Goal: Task Accomplishment & Management: Complete application form

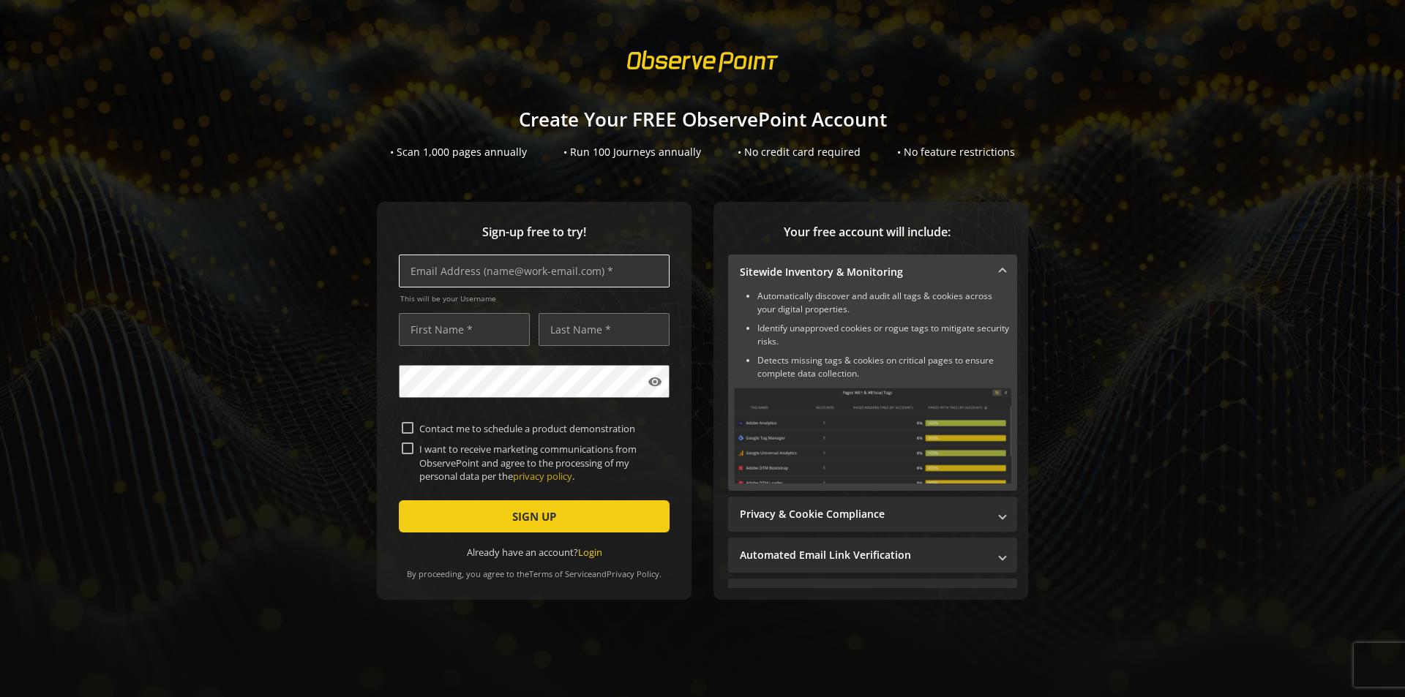
click at [556, 273] on input "text" at bounding box center [534, 271] width 271 height 33
type input "[PERSON_NAME][EMAIL_ADDRESS][PERSON_NAME][DOMAIN_NAME]"
click at [498, 329] on input "text" at bounding box center [464, 329] width 131 height 33
type input "[PERSON_NAME]"
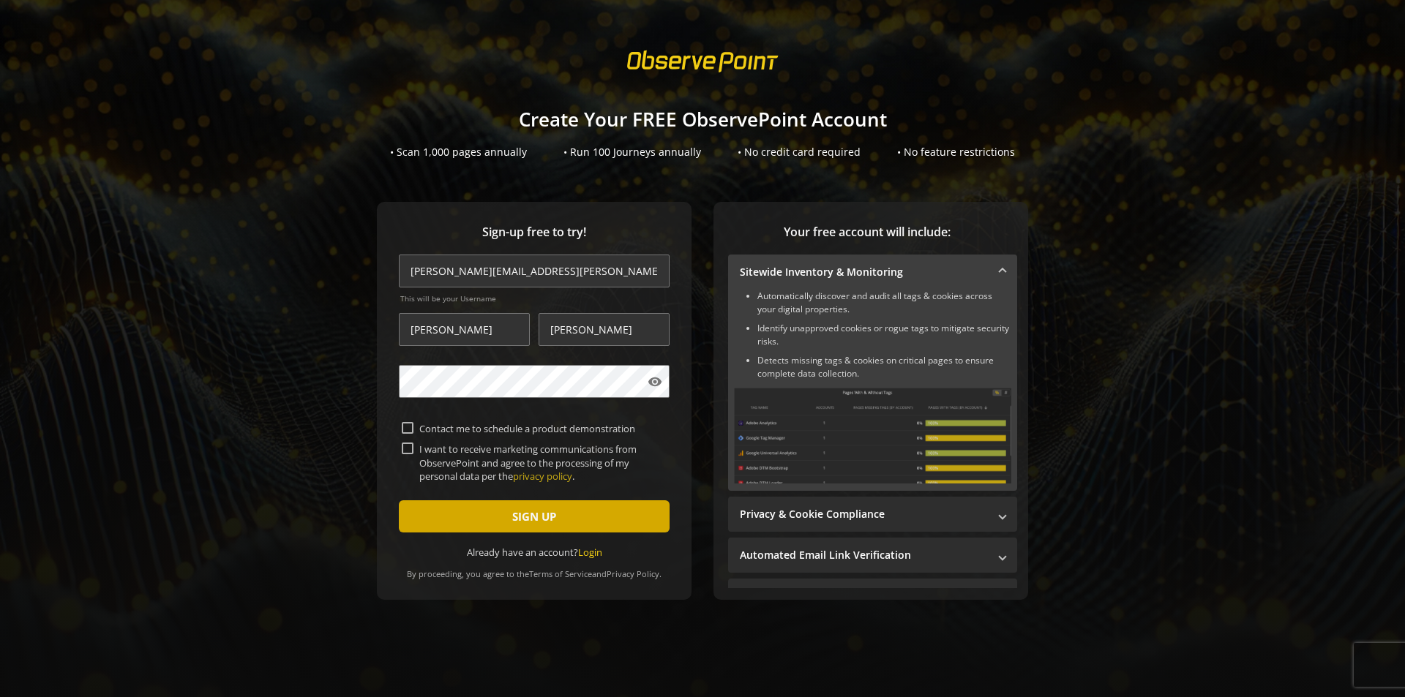
click at [516, 516] on span "SIGN UP" at bounding box center [534, 517] width 44 height 26
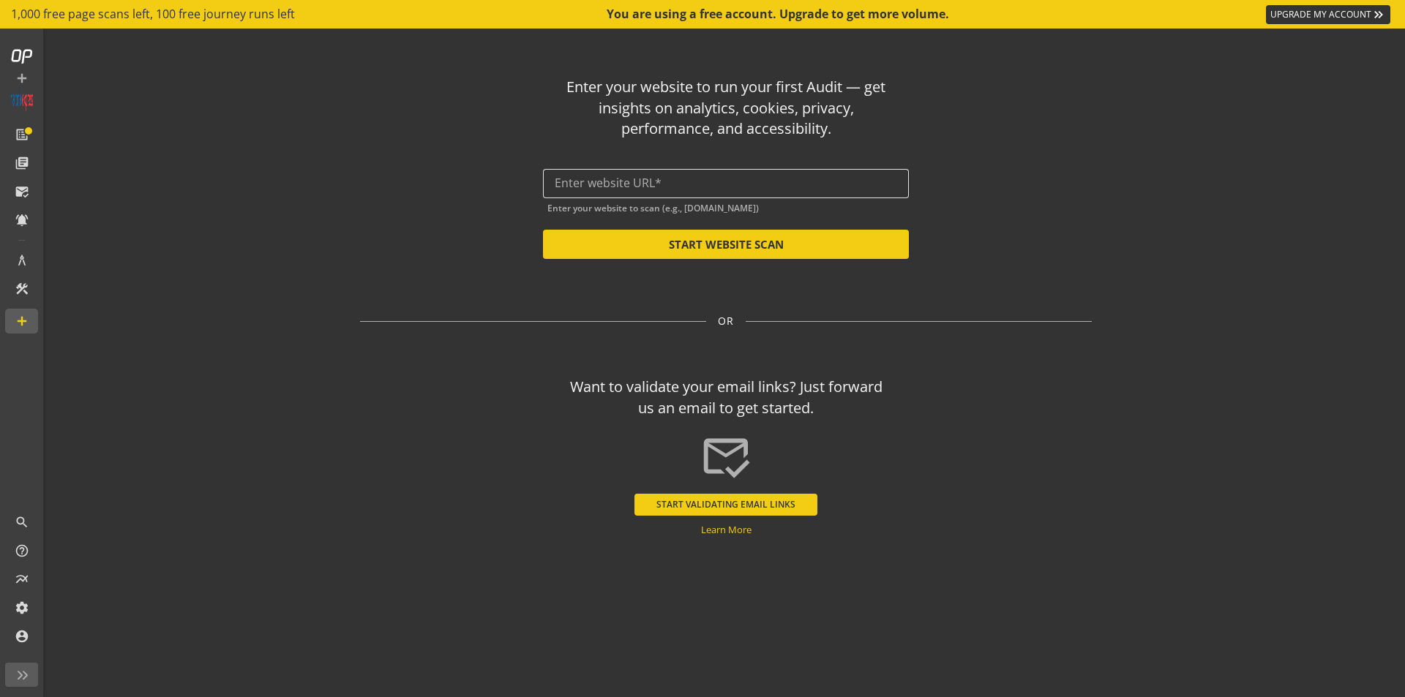
click at [687, 177] on input "text" at bounding box center [726, 183] width 343 height 14
click at [737, 246] on button "START WEBSITE SCAN" at bounding box center [726, 244] width 366 height 29
type input "[URL][DOMAIN_NAME]"
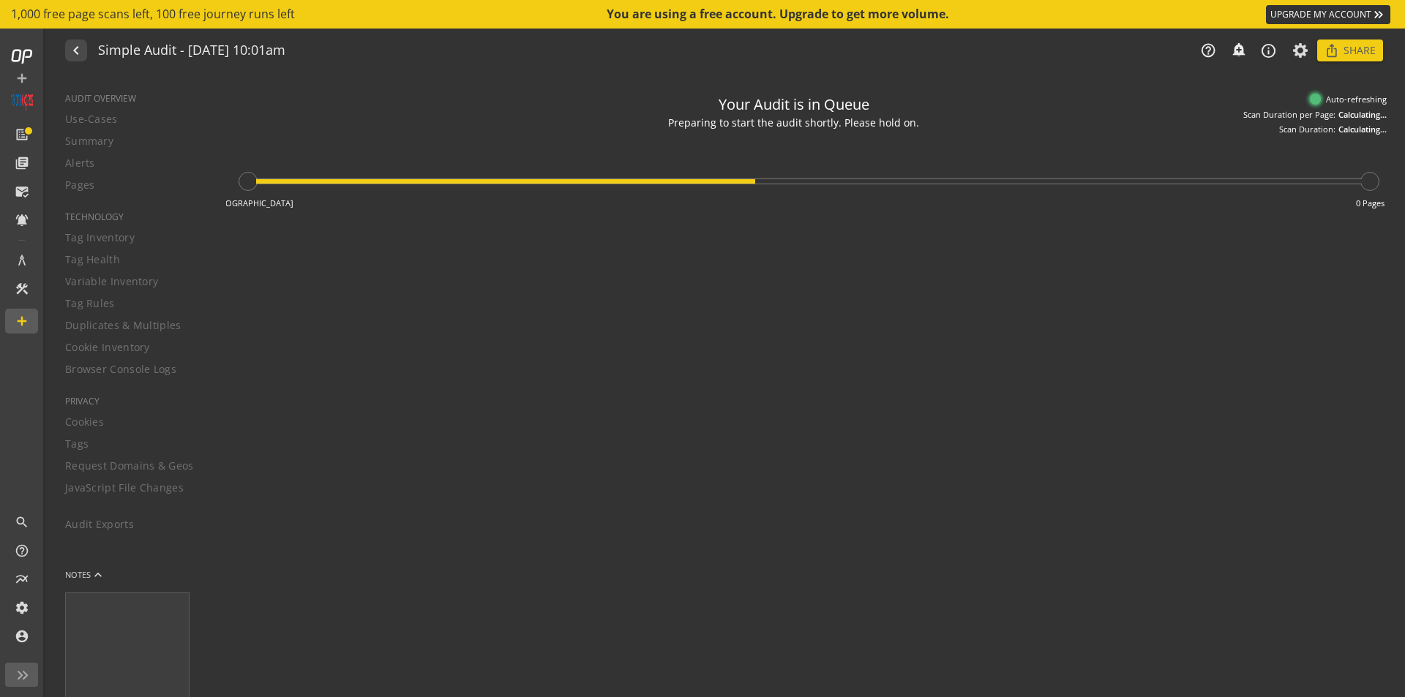
type textarea "Notes can include: -a description of what this audit is validating -changes in …"
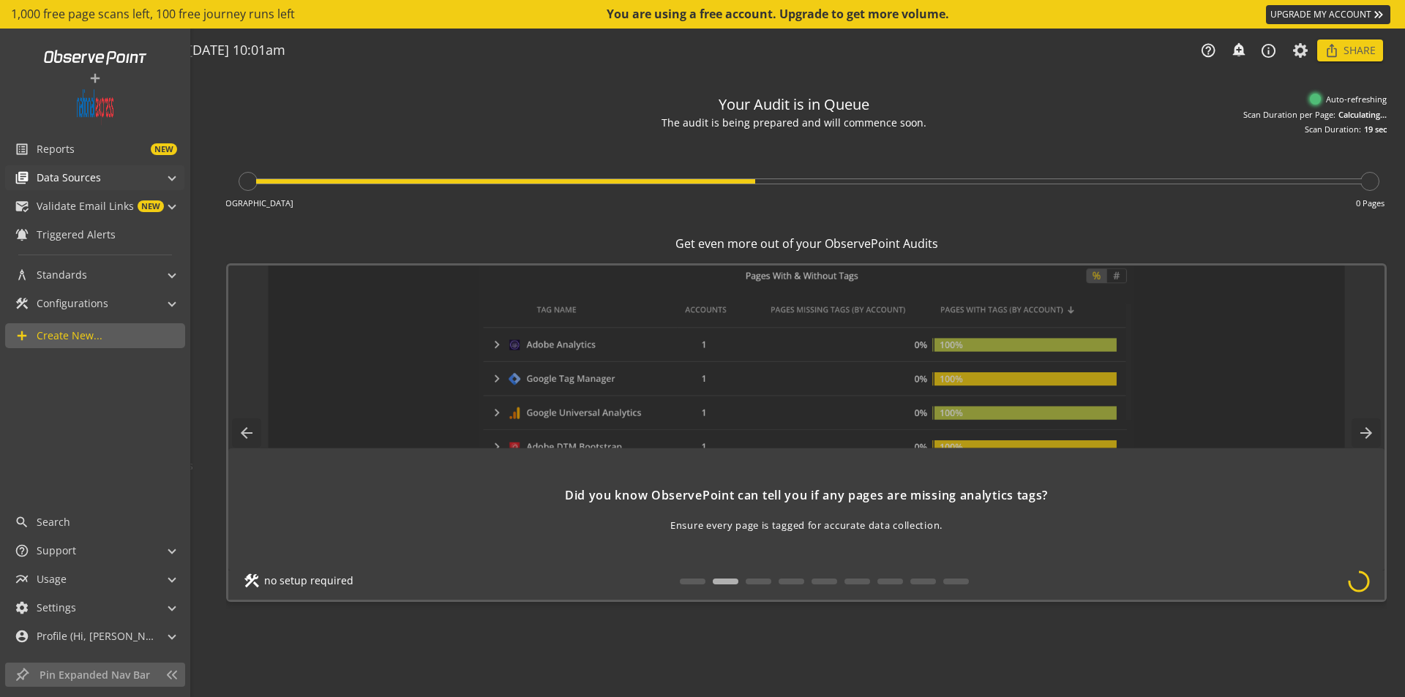
click at [71, 179] on span "Data Sources" at bounding box center [69, 178] width 64 height 15
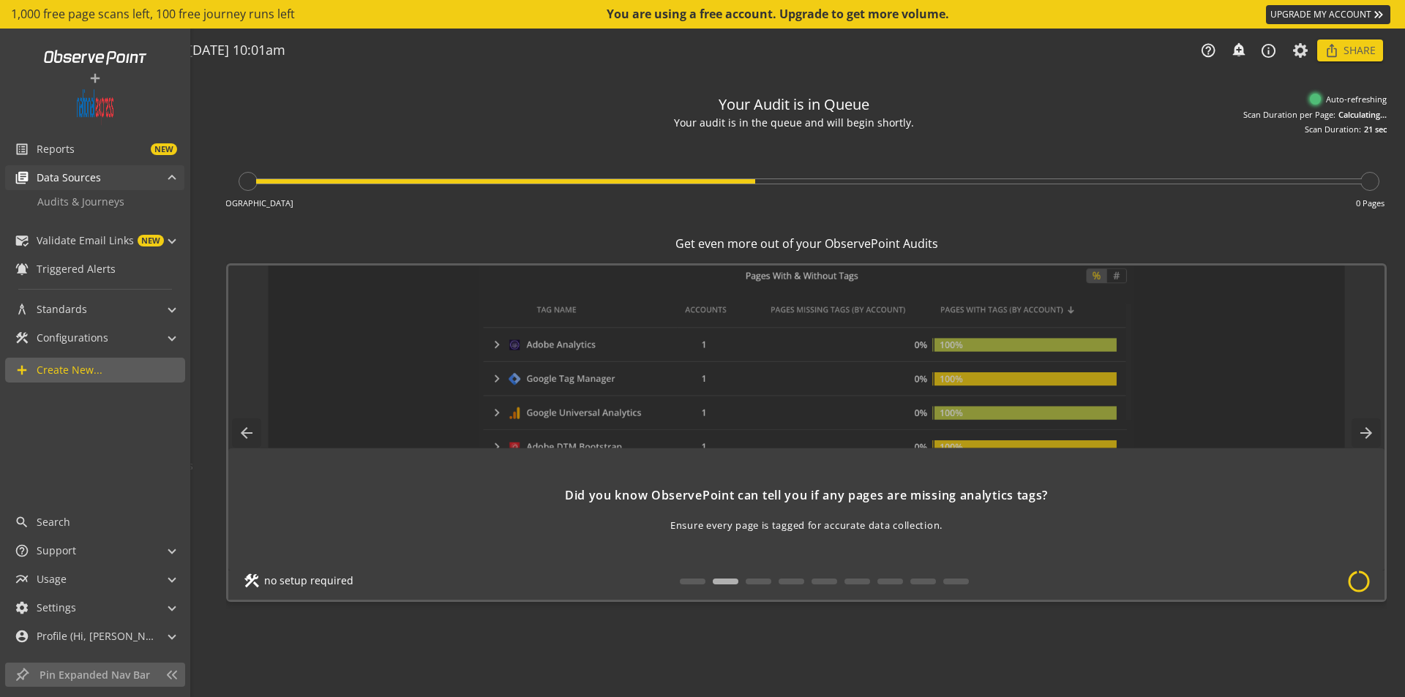
click at [71, 179] on span "Data Sources" at bounding box center [69, 178] width 64 height 15
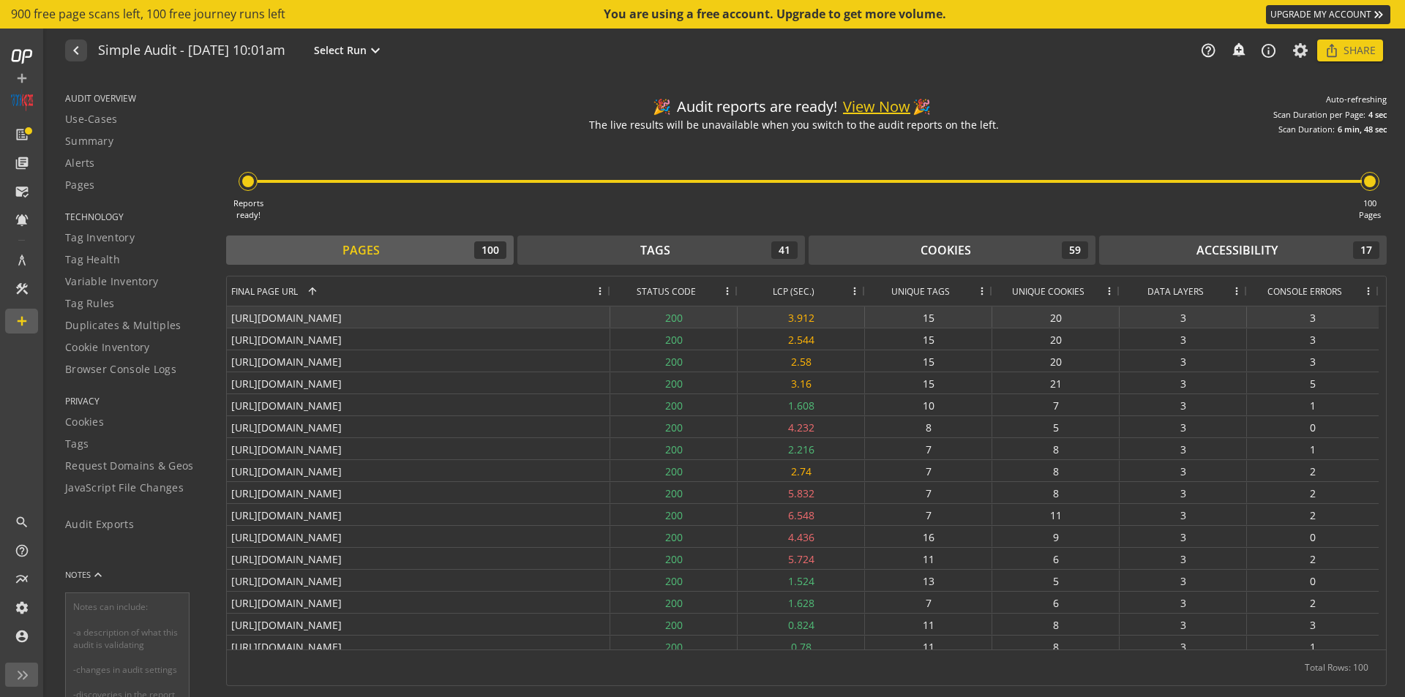
click at [449, 316] on div "[URL][DOMAIN_NAME]" at bounding box center [419, 317] width 384 height 21
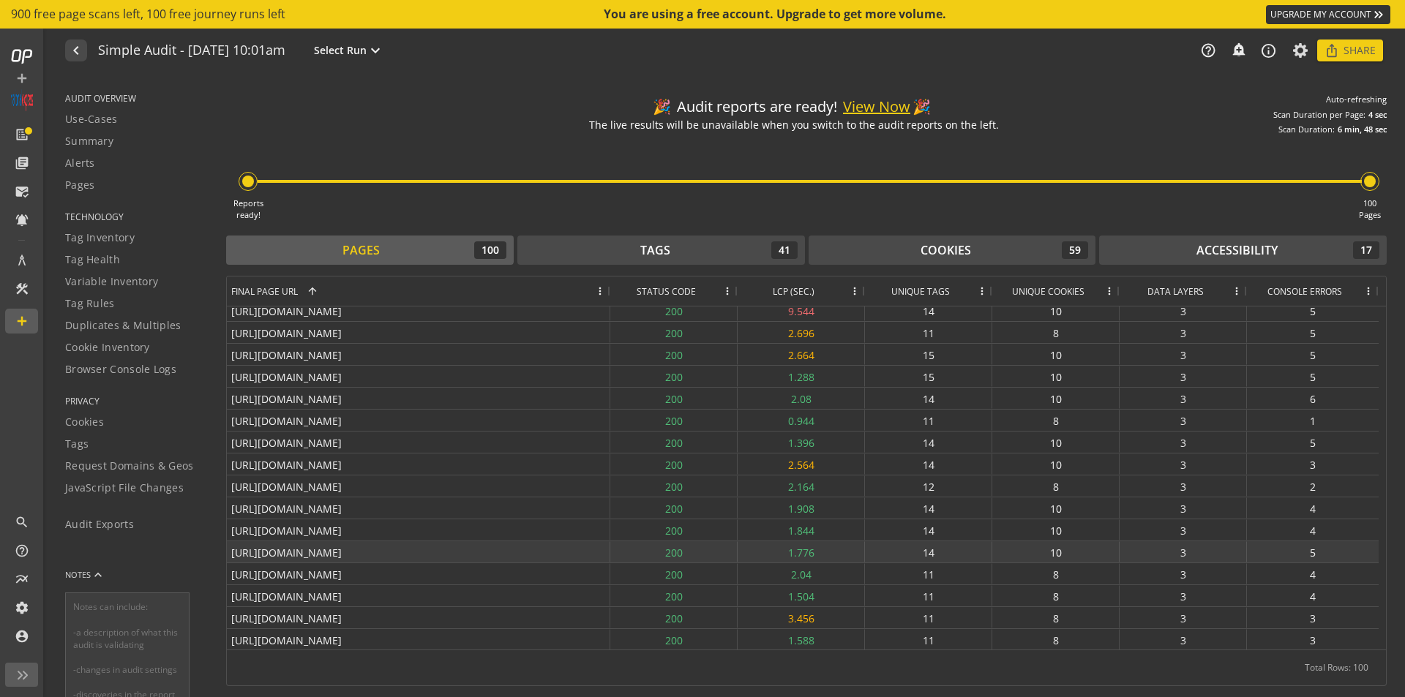
scroll to position [901, 0]
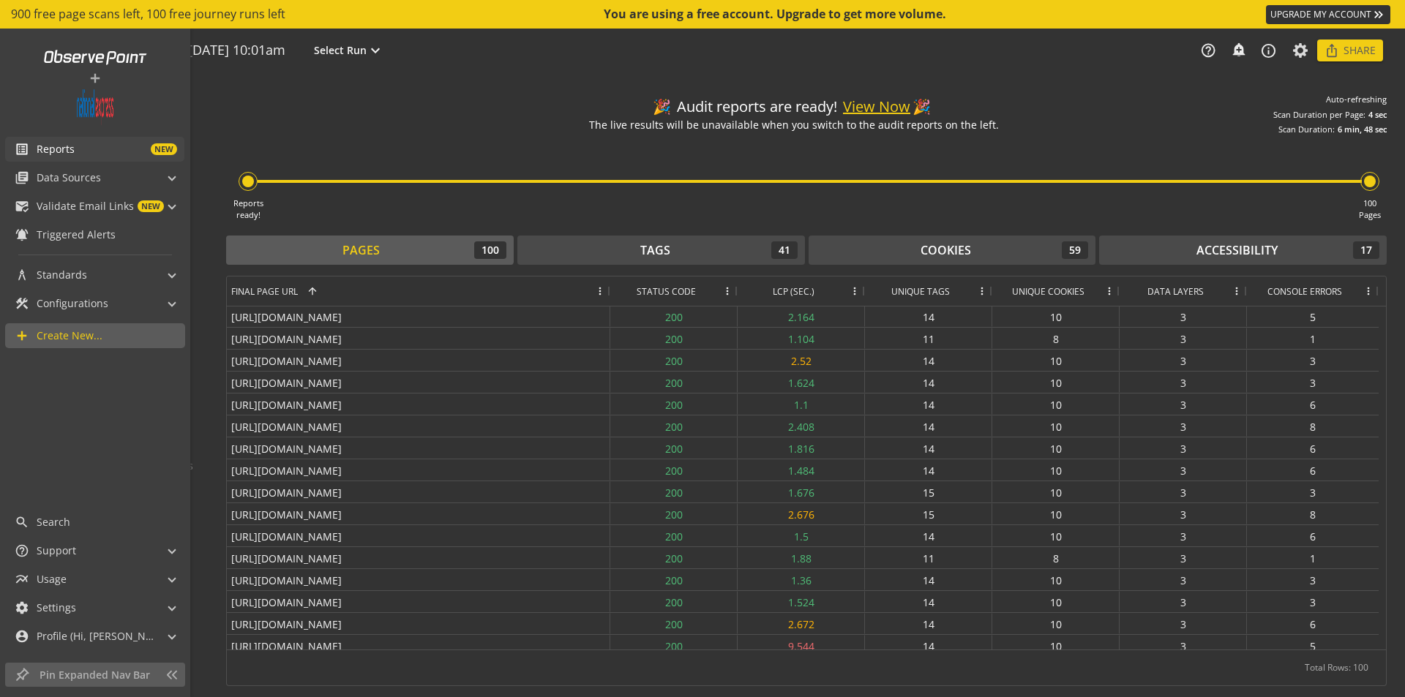
click at [56, 146] on span "Reports" at bounding box center [56, 149] width 38 height 15
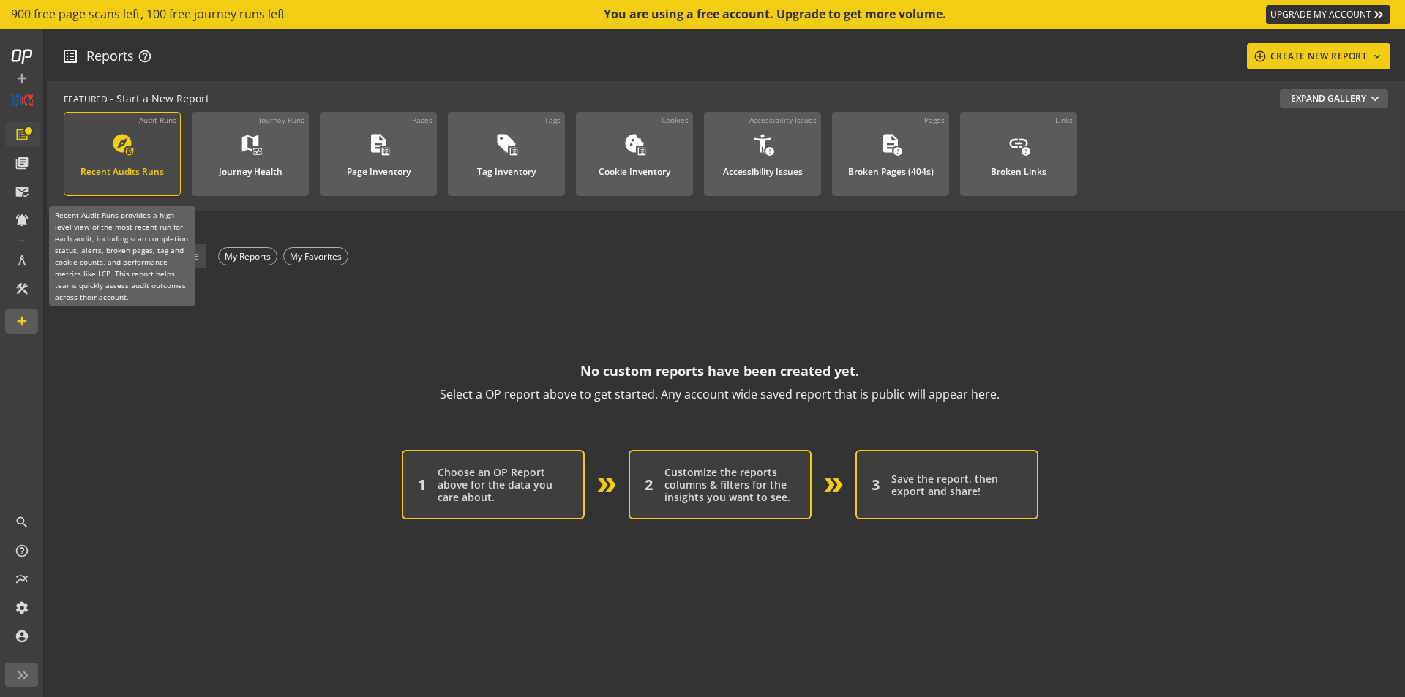
click at [132, 176] on div "Recent Audits Runs" at bounding box center [122, 167] width 83 height 19
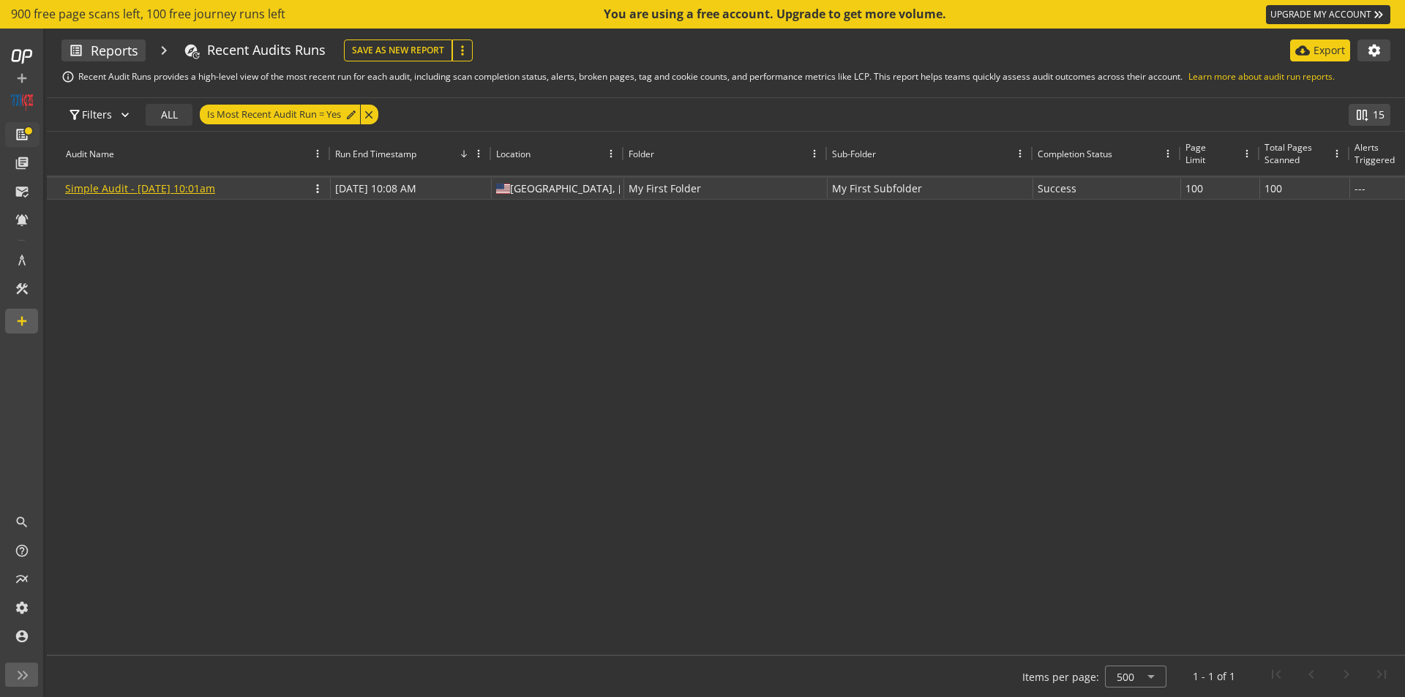
click at [172, 189] on link "Simple Audit - [DATE] 10:01am" at bounding box center [140, 189] width 150 height 14
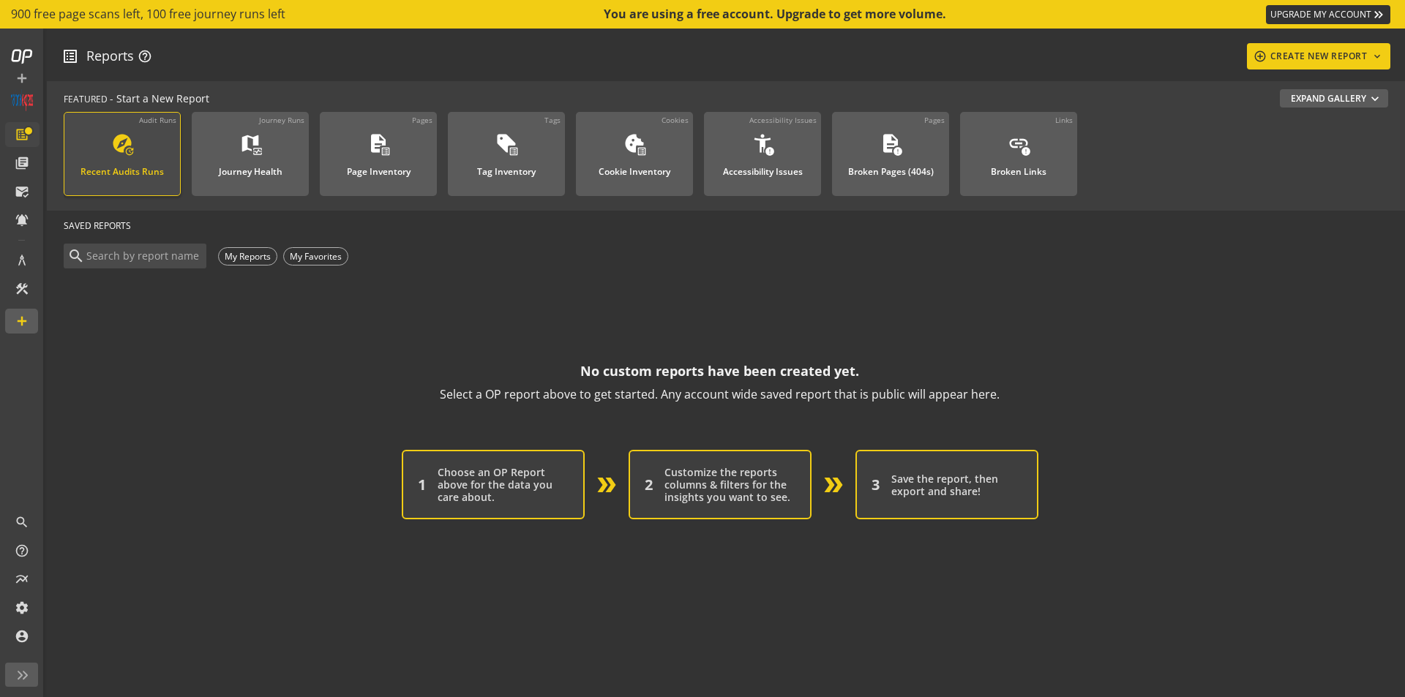
click at [106, 179] on div "explore update Recent Audits Runs" at bounding box center [122, 156] width 98 height 48
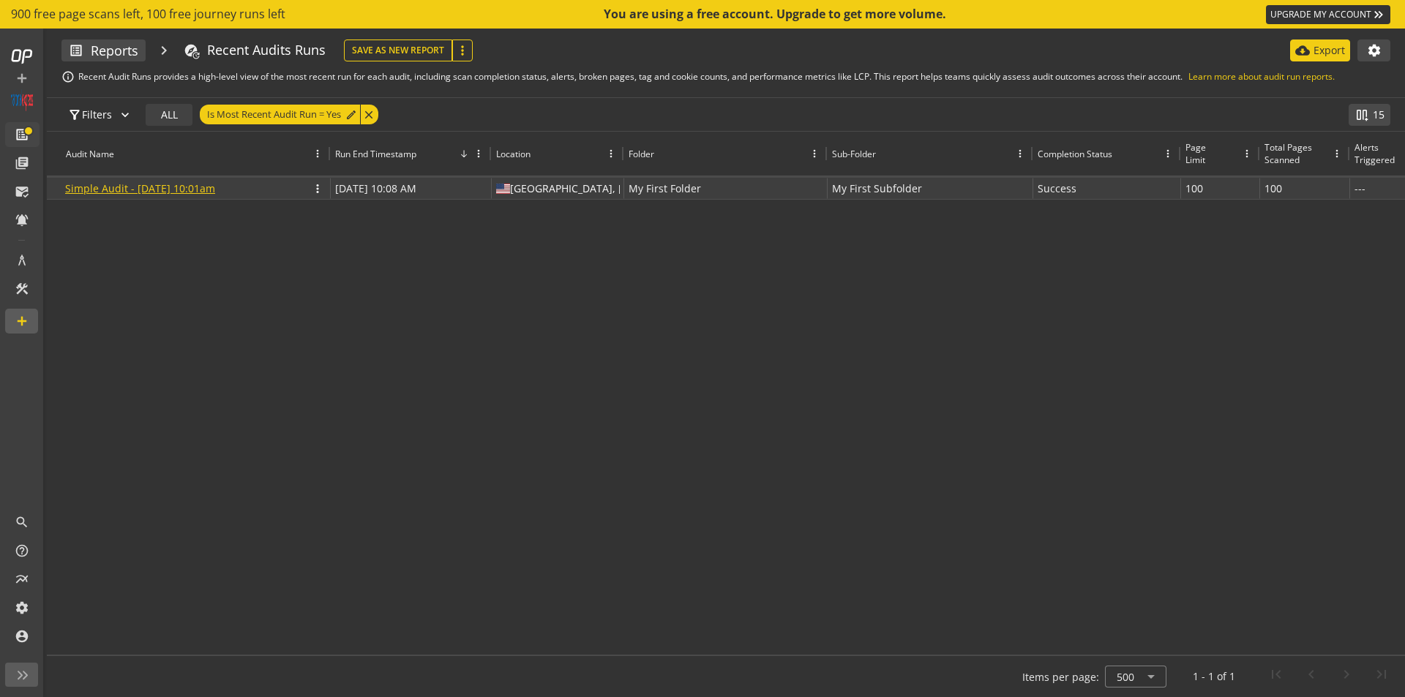
click at [161, 195] on link "Simple Audit - [DATE] 10:01am" at bounding box center [140, 189] width 150 height 14
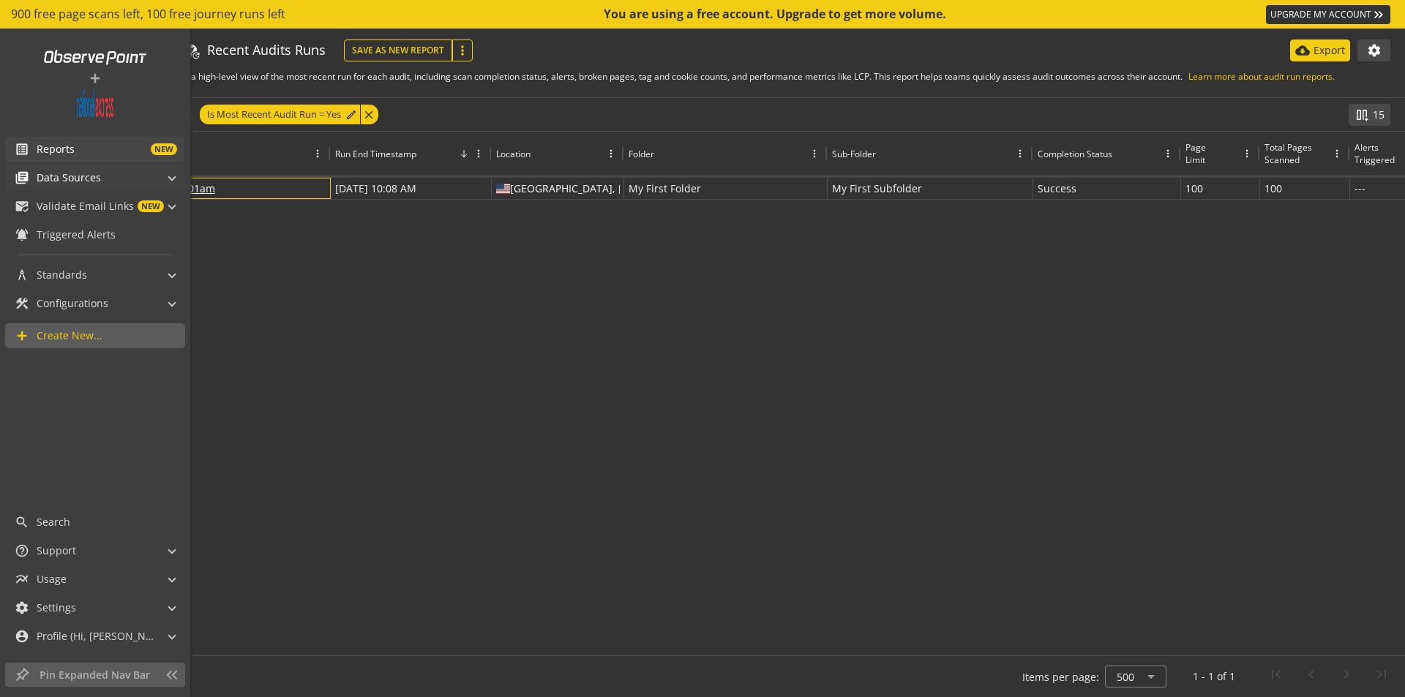
click at [108, 180] on mat-panel-title "library_books Data Sources" at bounding box center [86, 177] width 143 height 25
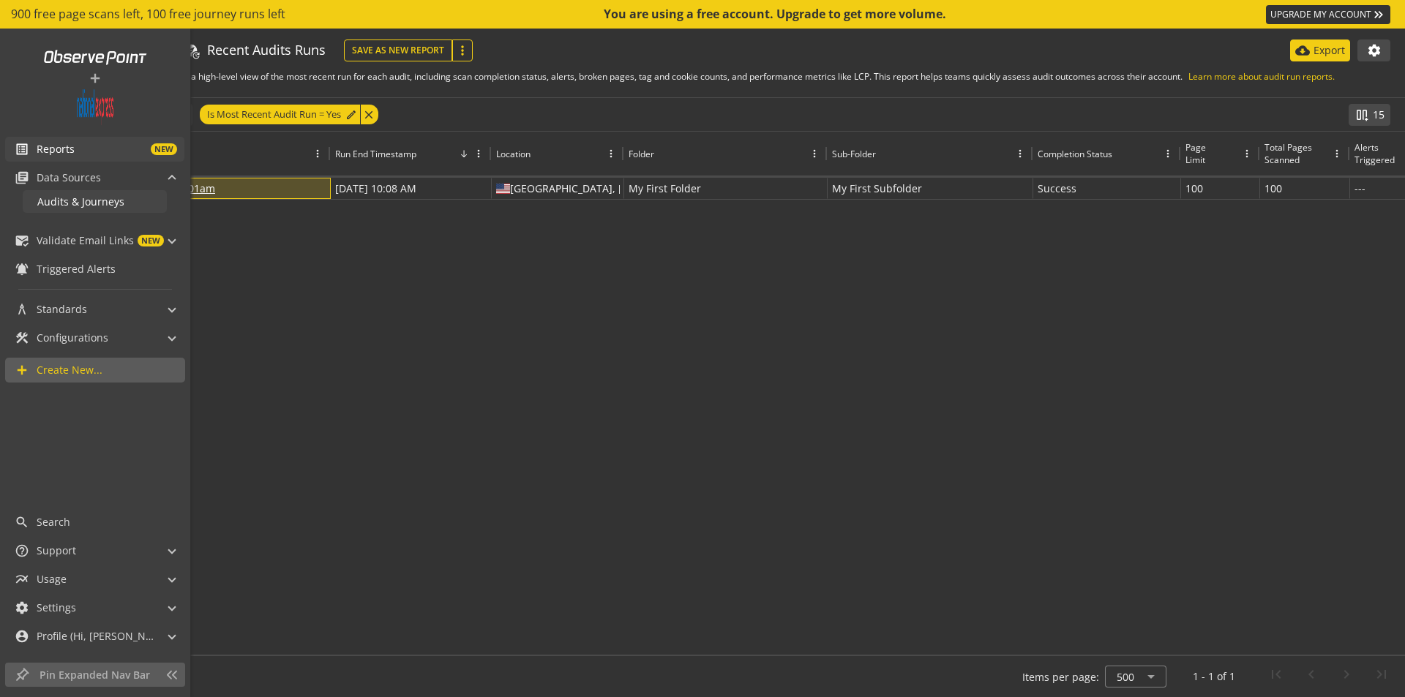
click at [100, 206] on span "Audits & Journeys" at bounding box center [80, 202] width 87 height 14
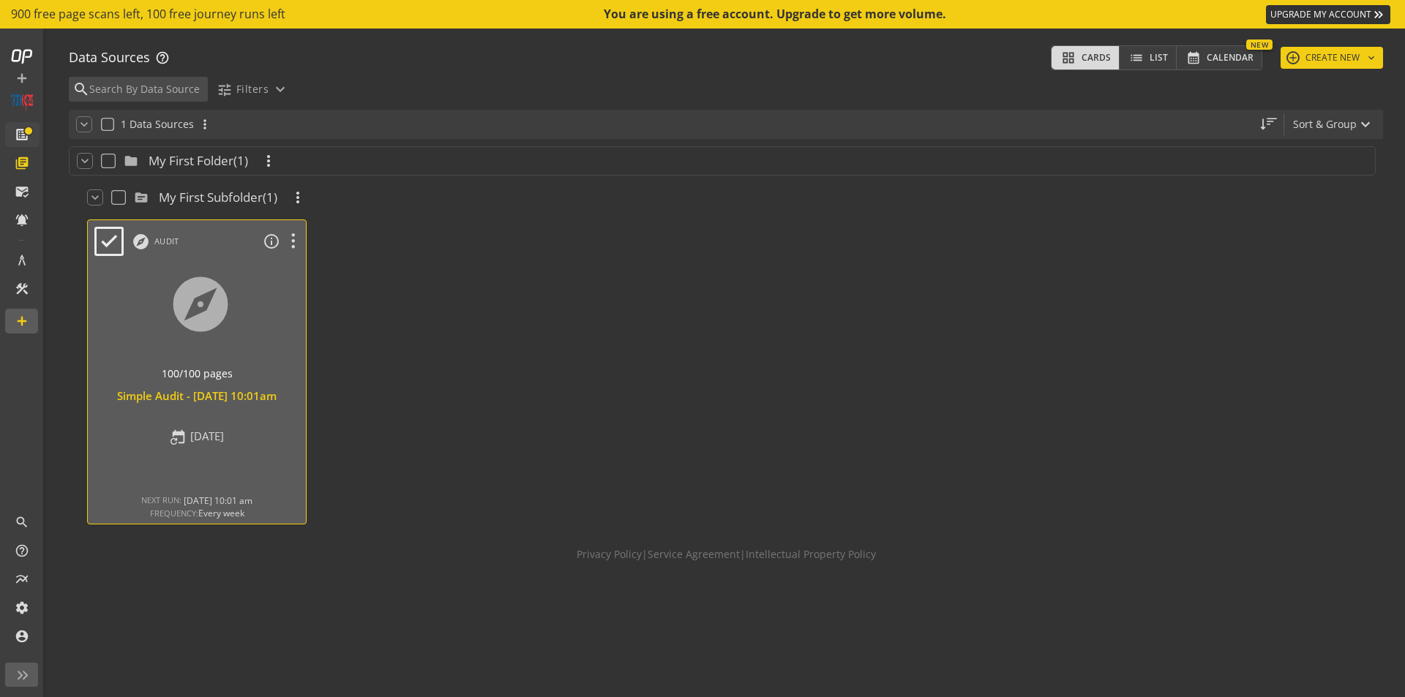
click at [263, 351] on div at bounding box center [197, 322] width 229 height 123
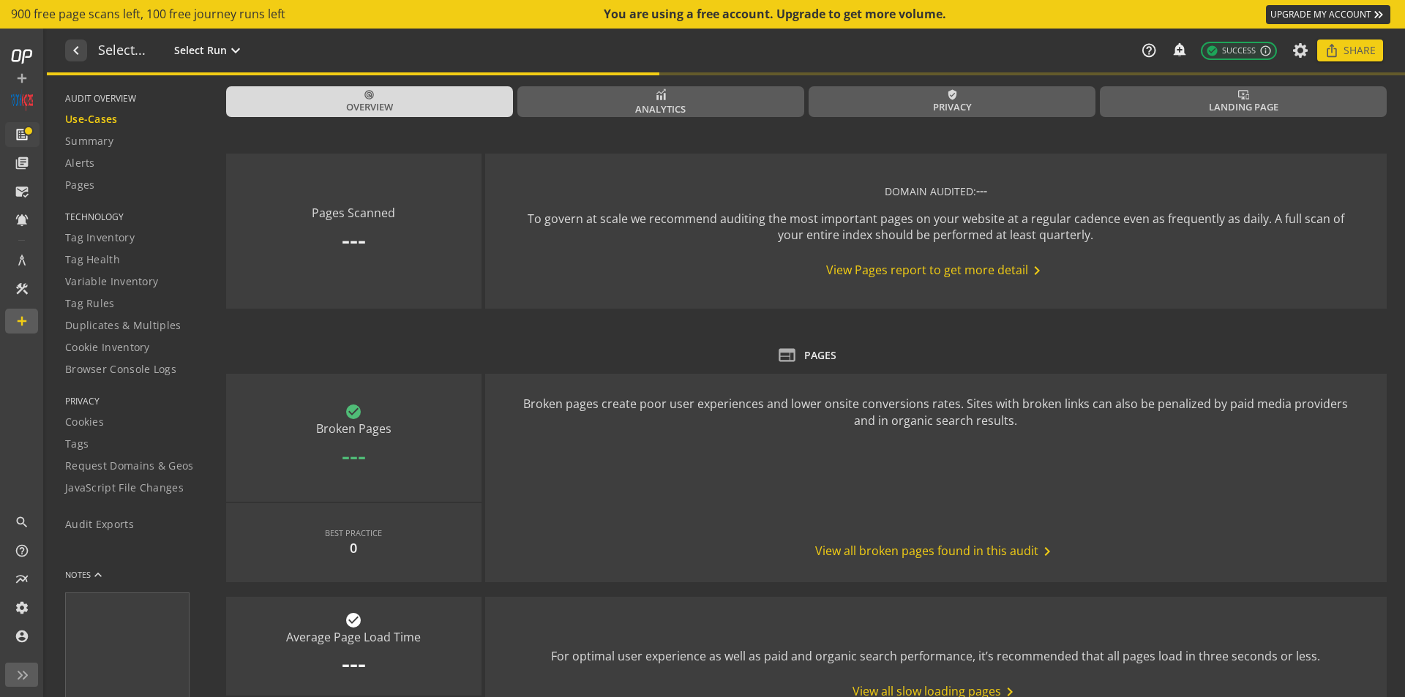
type textarea "Notes can include: -a description of what this audit is validating -changes in …"
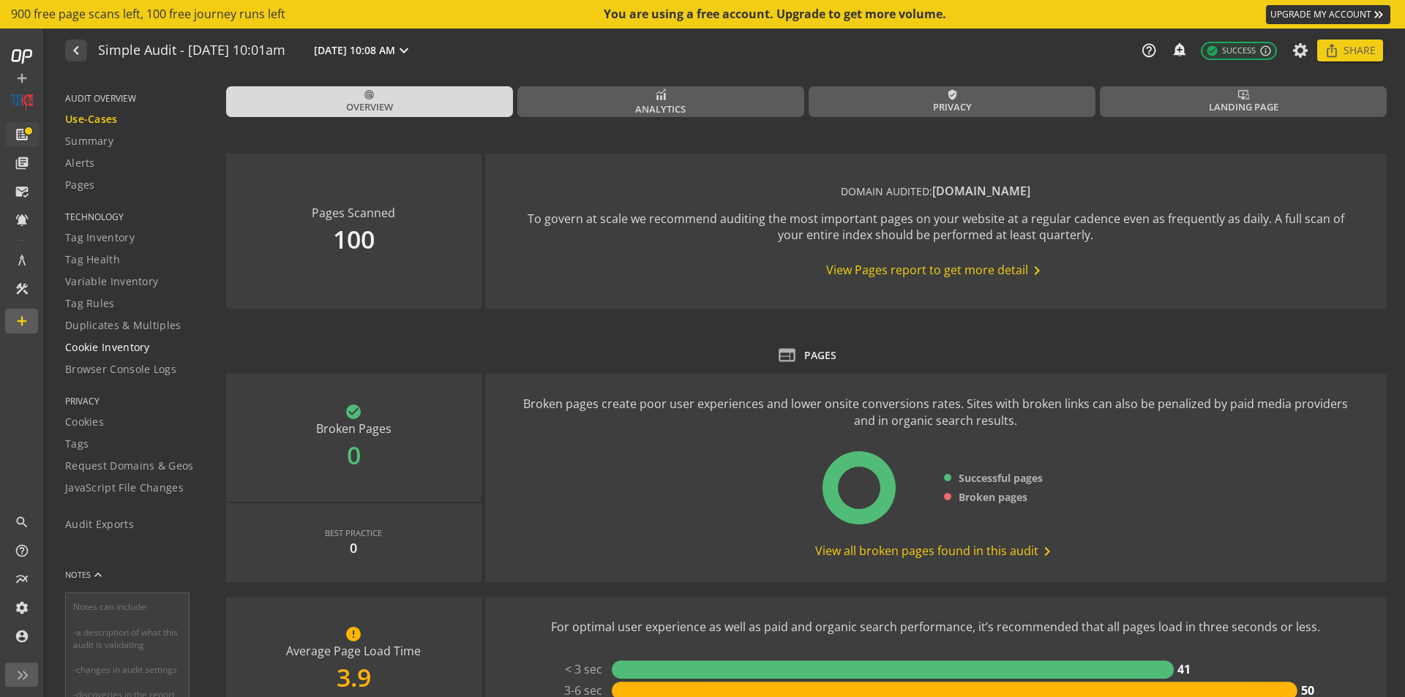
click at [97, 346] on span "Cookie Inventory" at bounding box center [107, 347] width 85 height 15
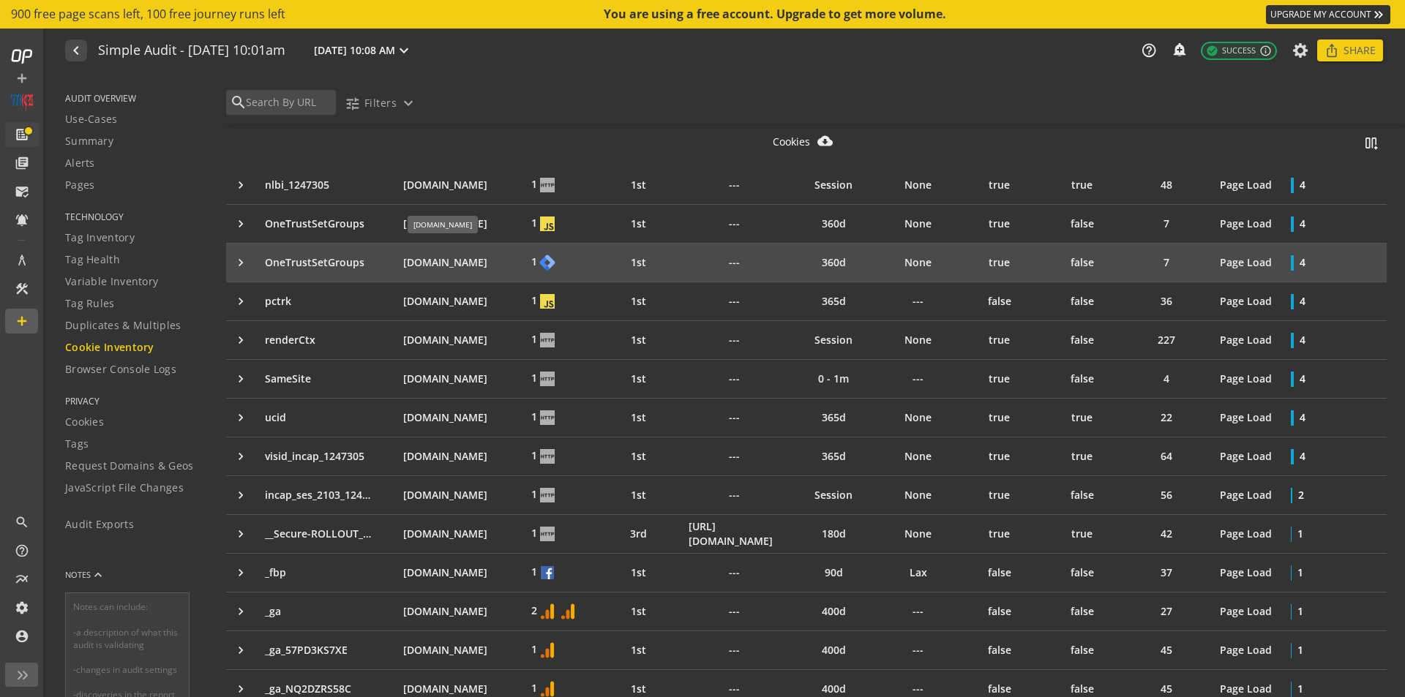
scroll to position [1317, 0]
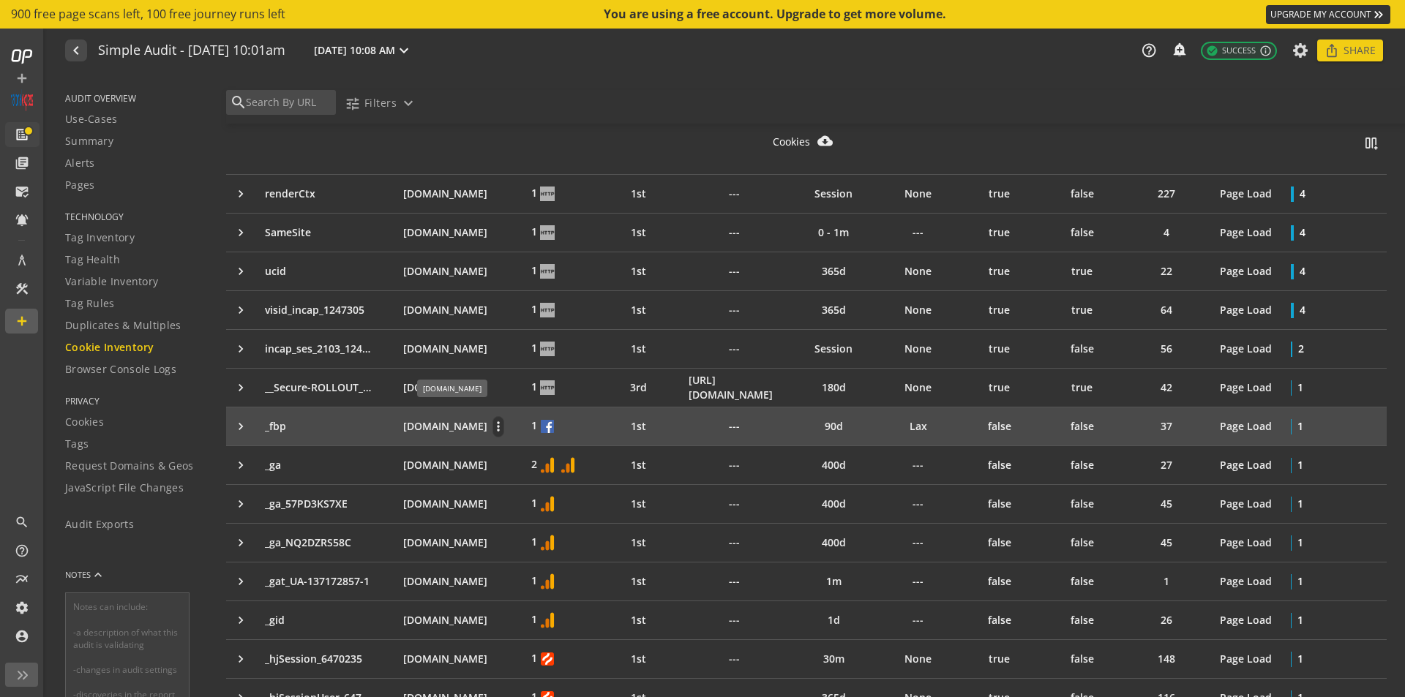
click at [430, 425] on p "[DOMAIN_NAME]" at bounding box center [445, 426] width 84 height 15
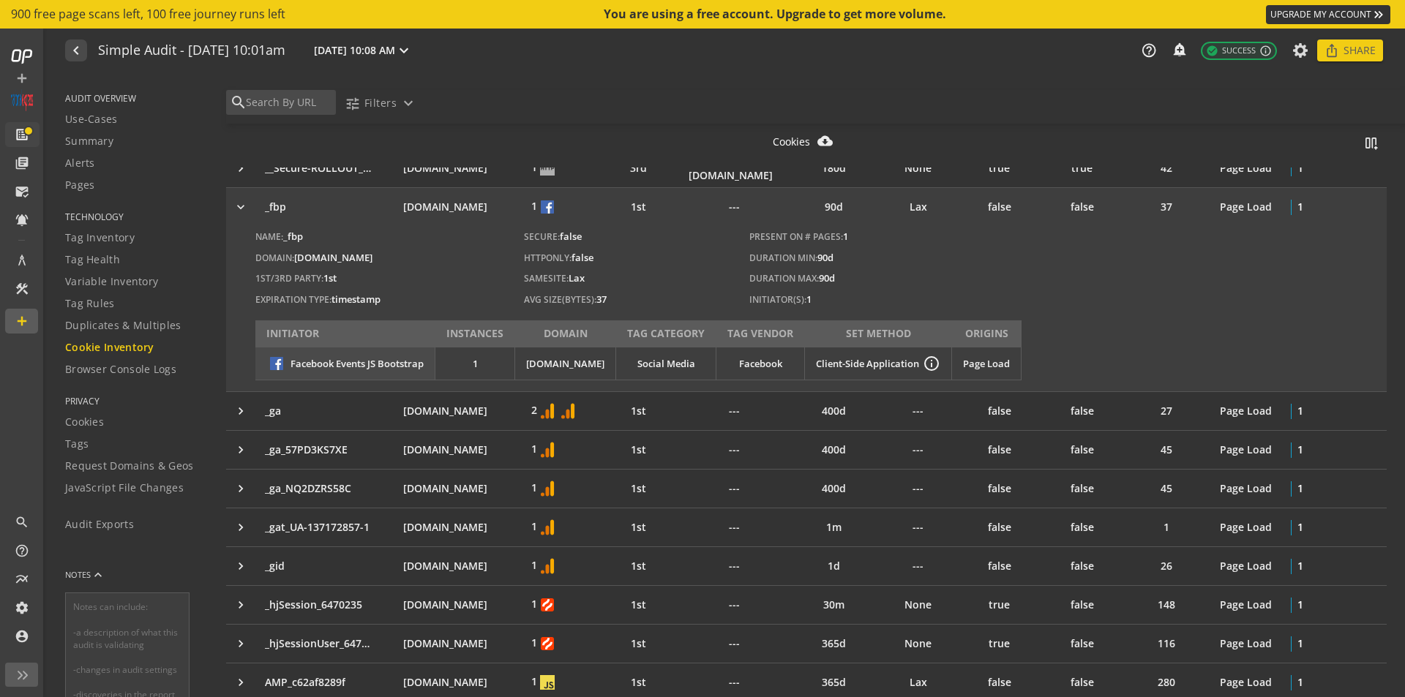
scroll to position [1464, 0]
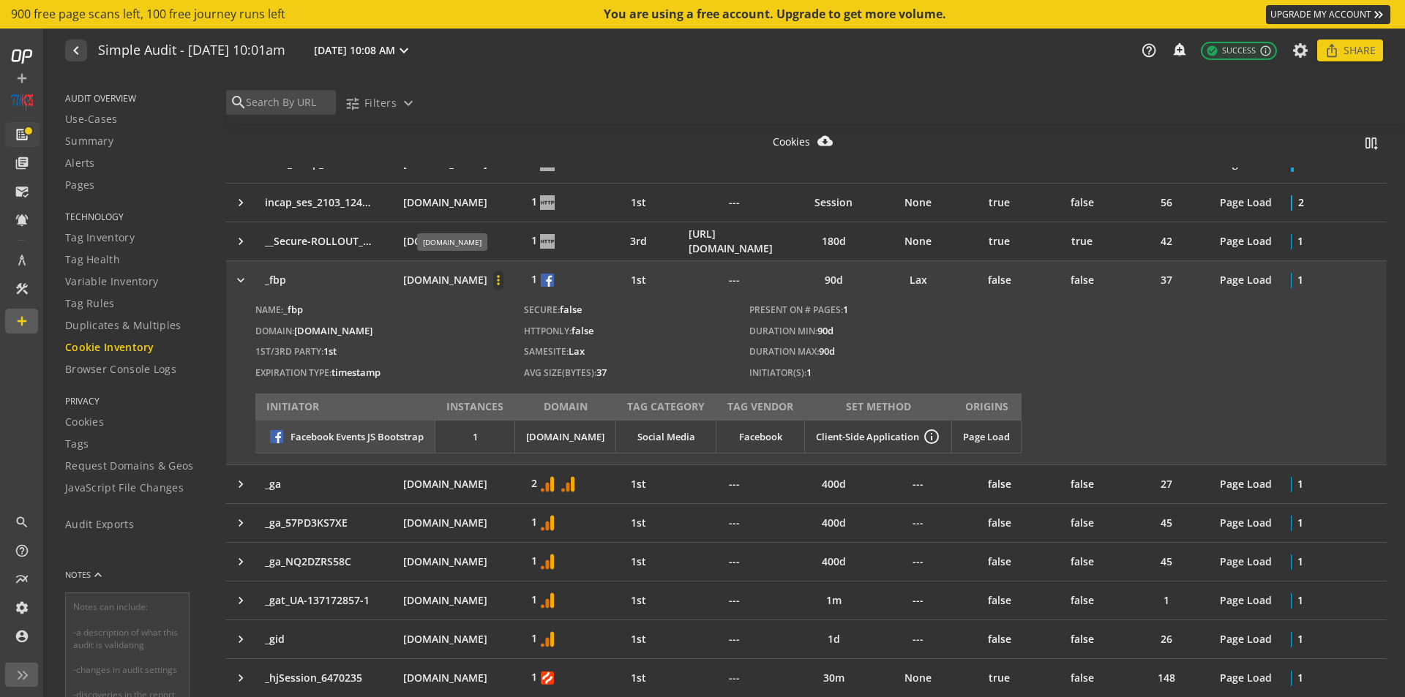
click at [504, 279] on mat-icon "more_vert" at bounding box center [498, 280] width 10 height 15
click at [607, 318] on span "Filter this report by this item" at bounding box center [610, 314] width 141 height 15
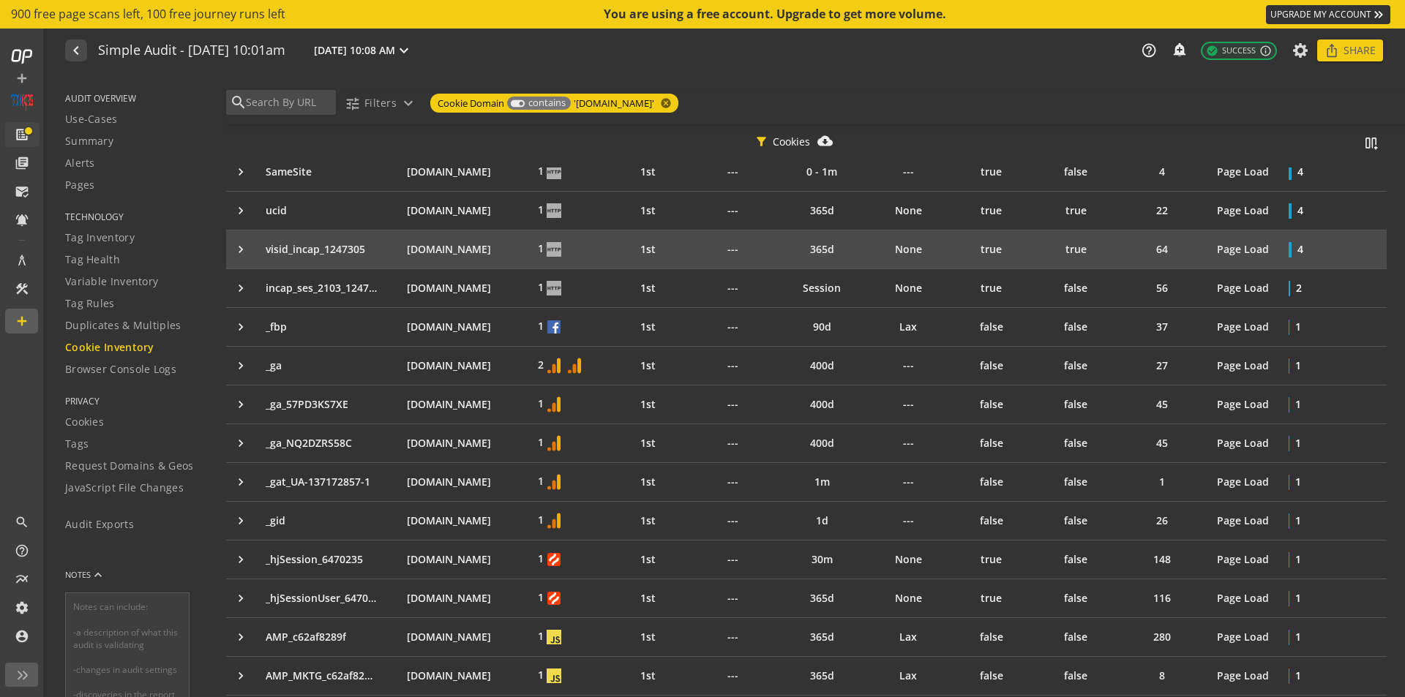
scroll to position [1171, 0]
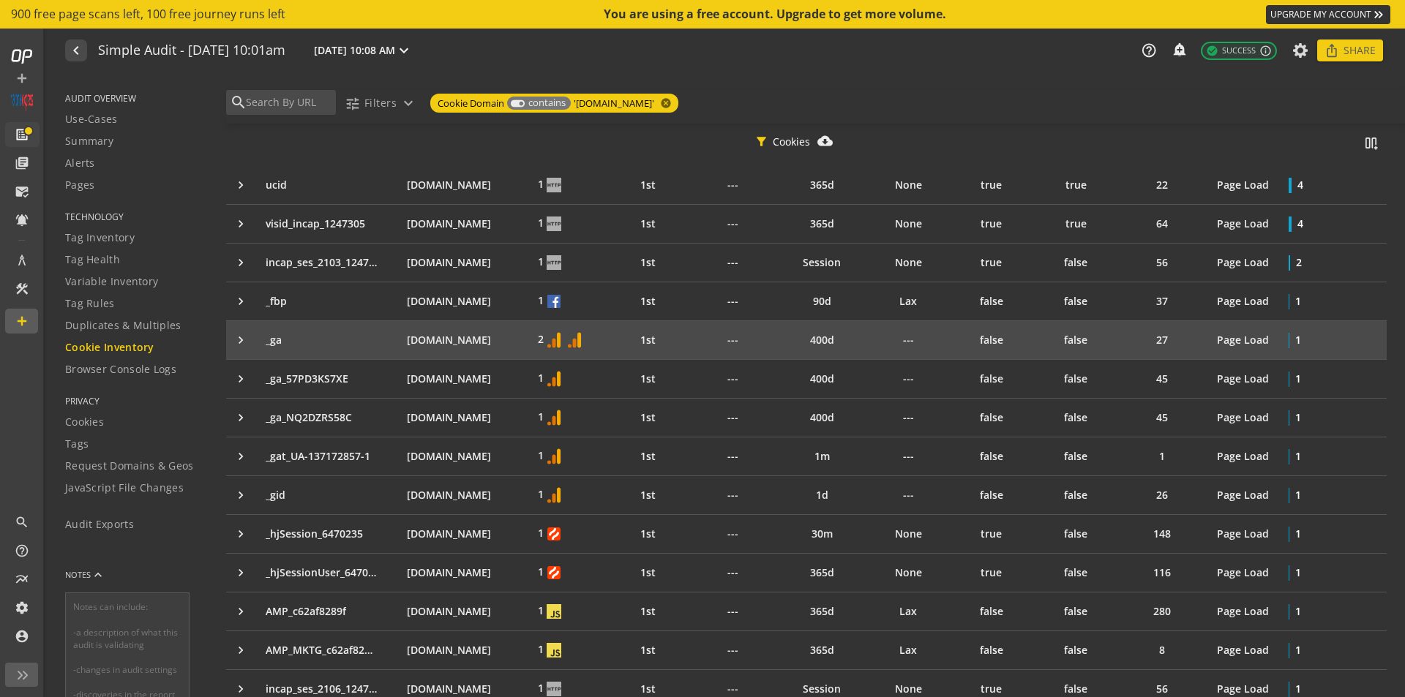
click at [244, 340] on div "keyboard_arrow_right" at bounding box center [245, 340] width 25 height 15
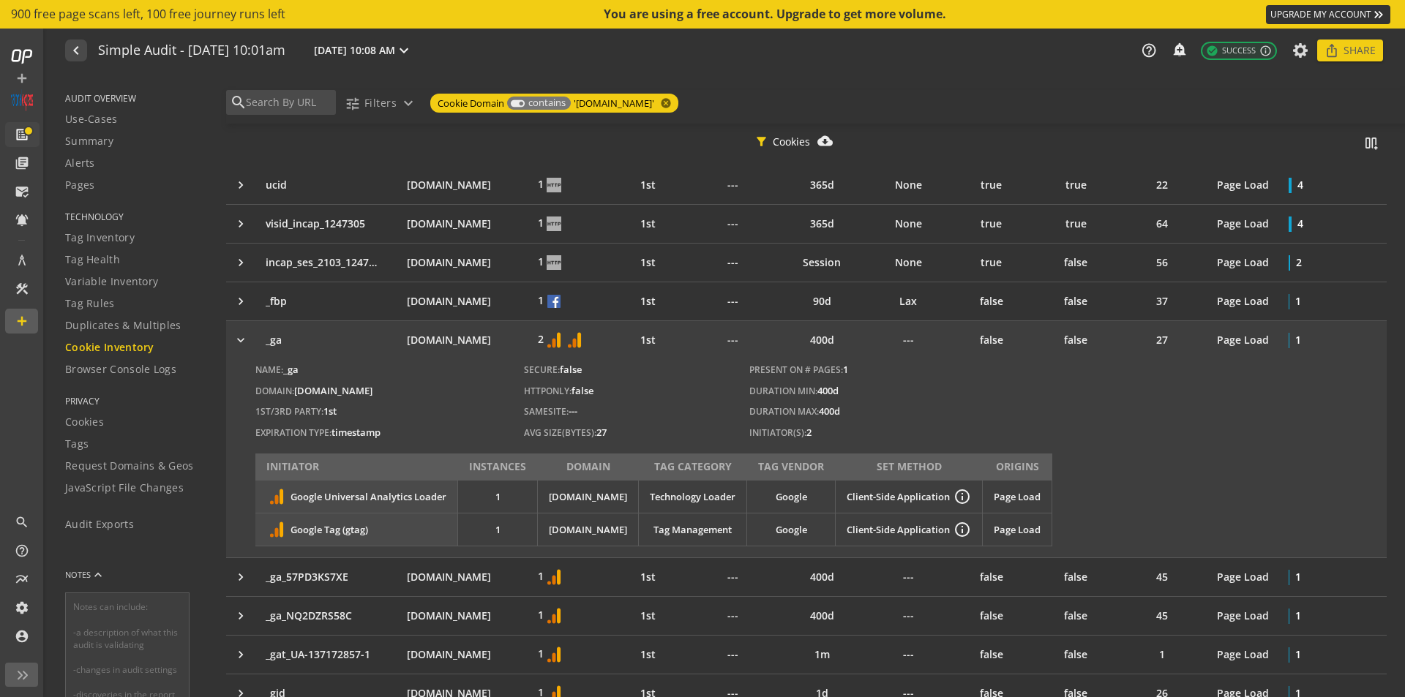
click at [244, 340] on div "keyboard_arrow_right" at bounding box center [245, 340] width 25 height 15
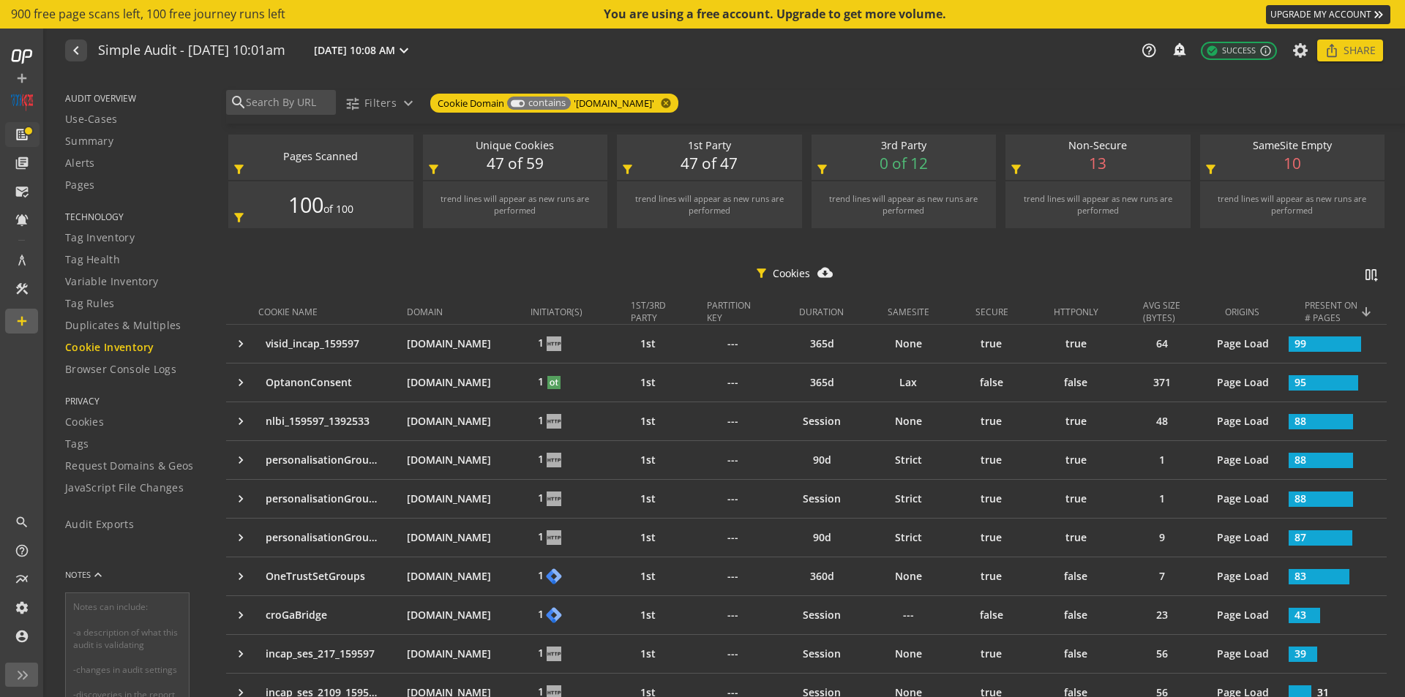
scroll to position [0, 0]
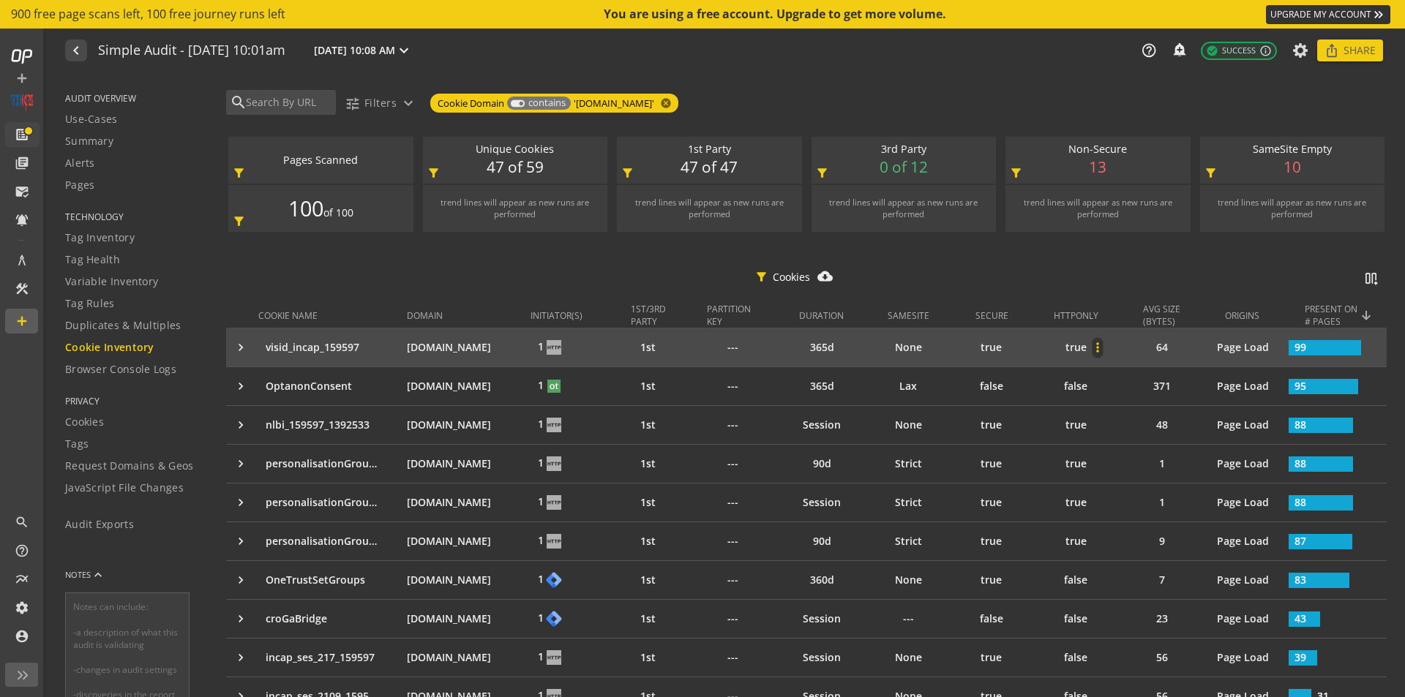
click at [1100, 345] on mat-icon "more_vert" at bounding box center [1098, 347] width 10 height 15
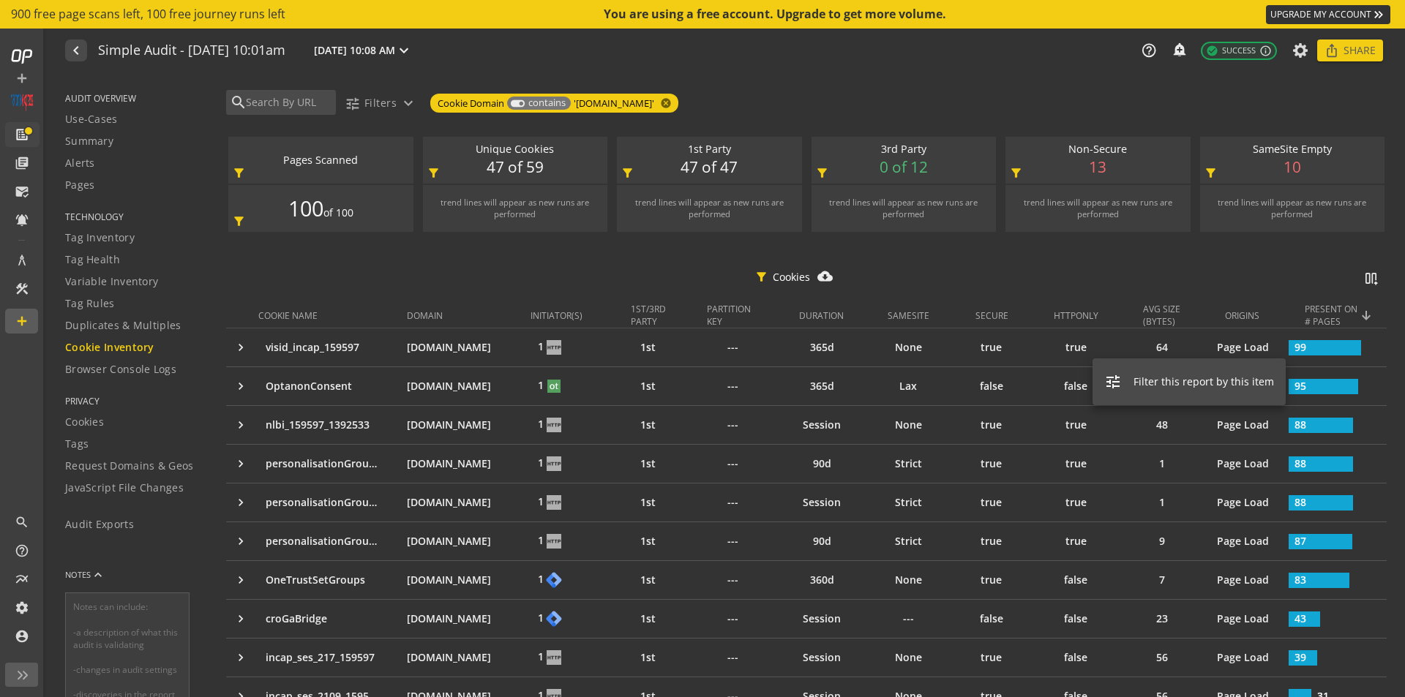
click at [1178, 382] on span "Filter this report by this item" at bounding box center [1204, 382] width 141 height 15
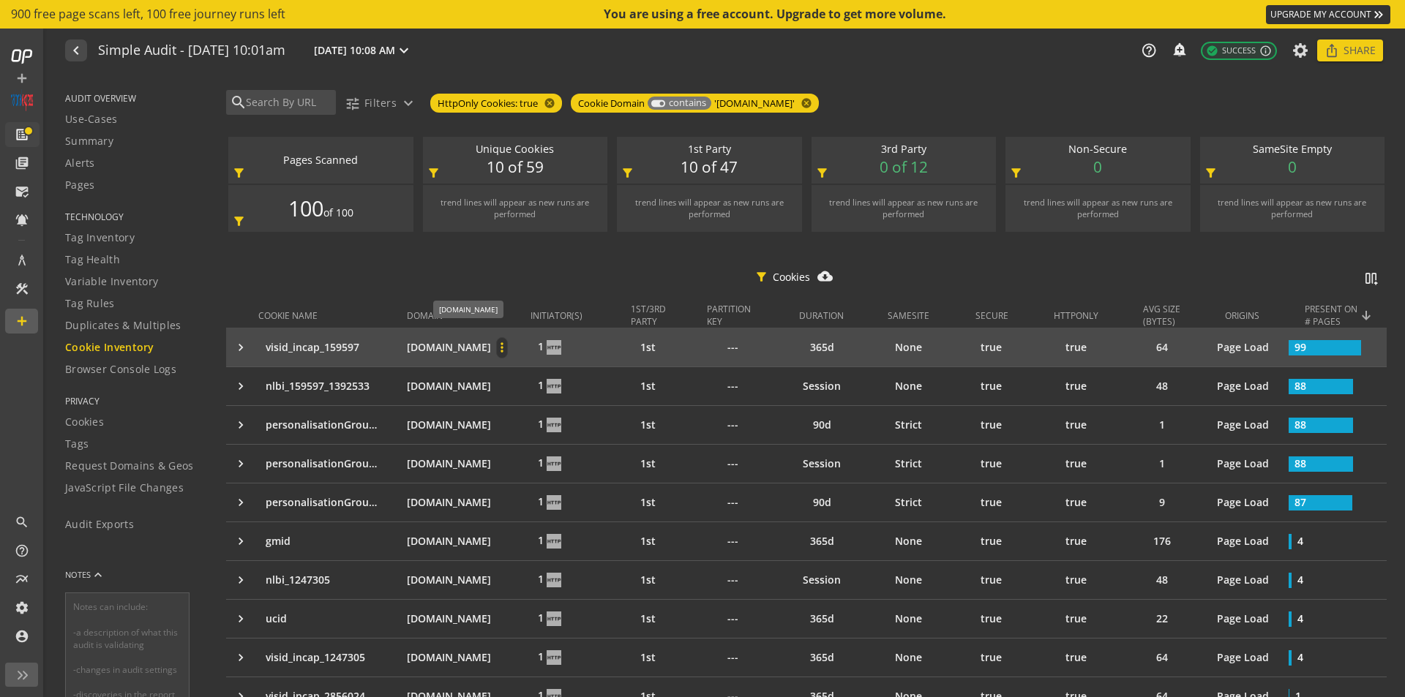
click at [507, 350] on mat-icon "more_vert" at bounding box center [502, 347] width 10 height 15
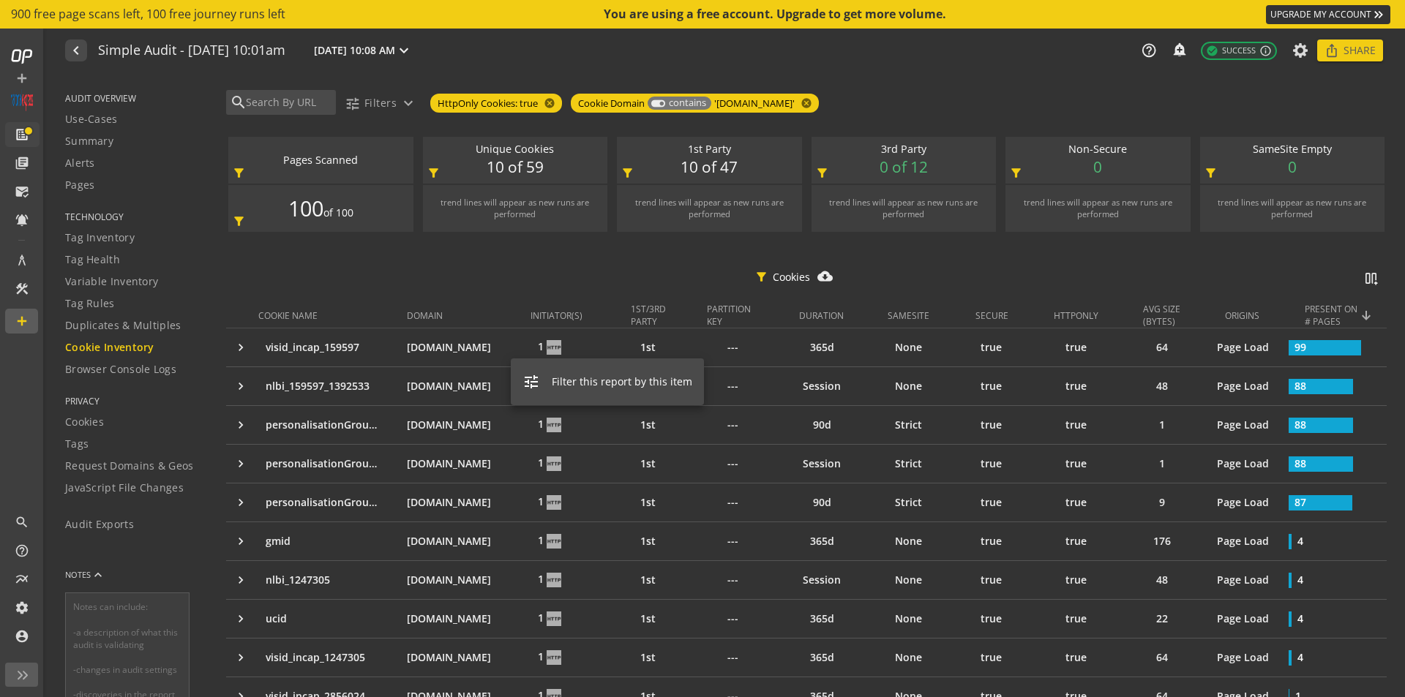
click at [408, 279] on div at bounding box center [702, 348] width 1405 height 697
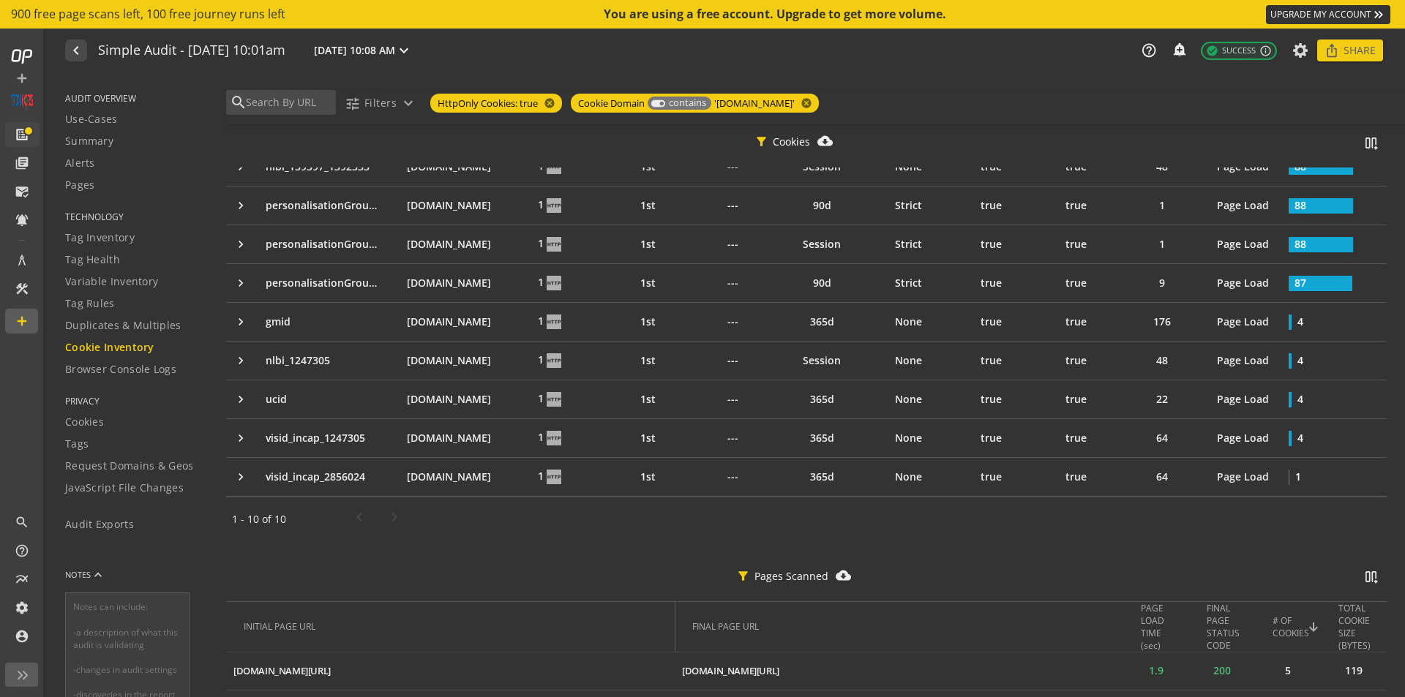
scroll to position [73, 0]
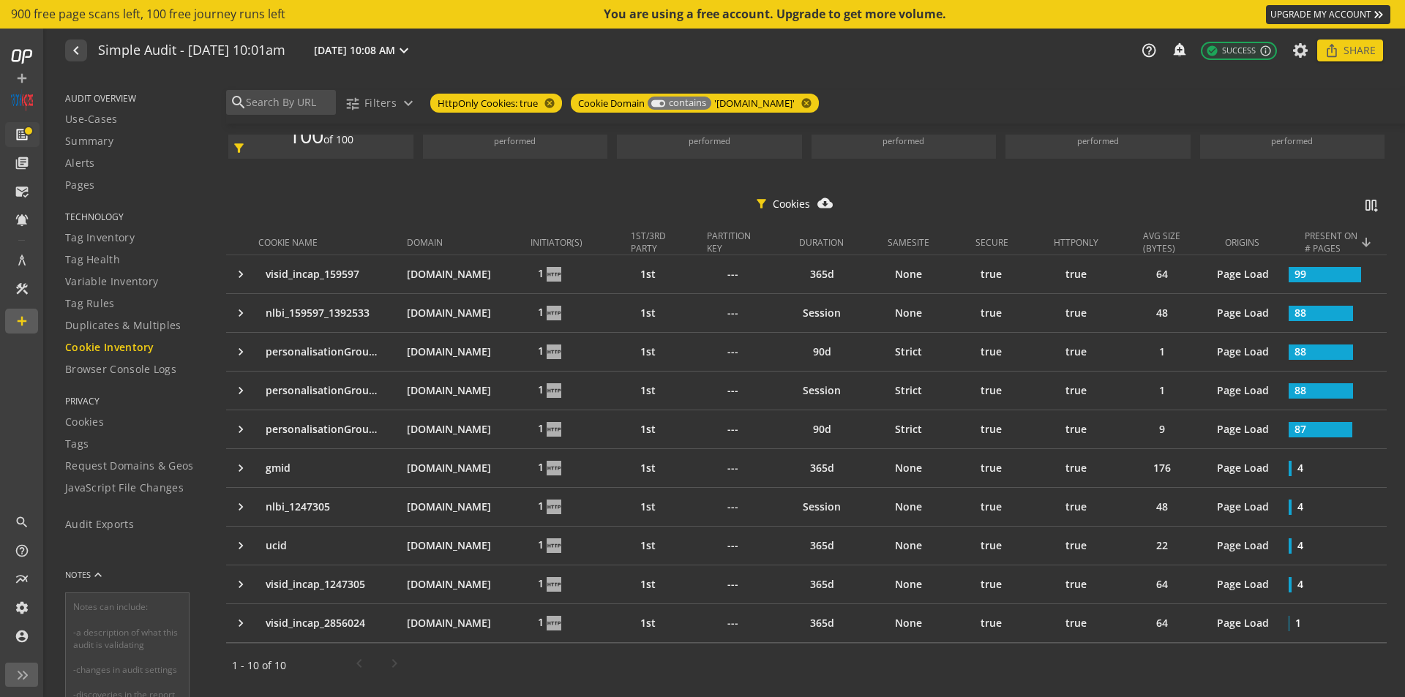
click at [84, 343] on span "Cookie Inventory" at bounding box center [109, 347] width 89 height 15
click at [107, 350] on span "Cookie Inventory" at bounding box center [109, 347] width 89 height 15
click at [662, 102] on mat-icon "toggle_on" at bounding box center [658, 103] width 17 height 17
click at [662, 102] on mat-icon "toggle_off" at bounding box center [658, 103] width 17 height 17
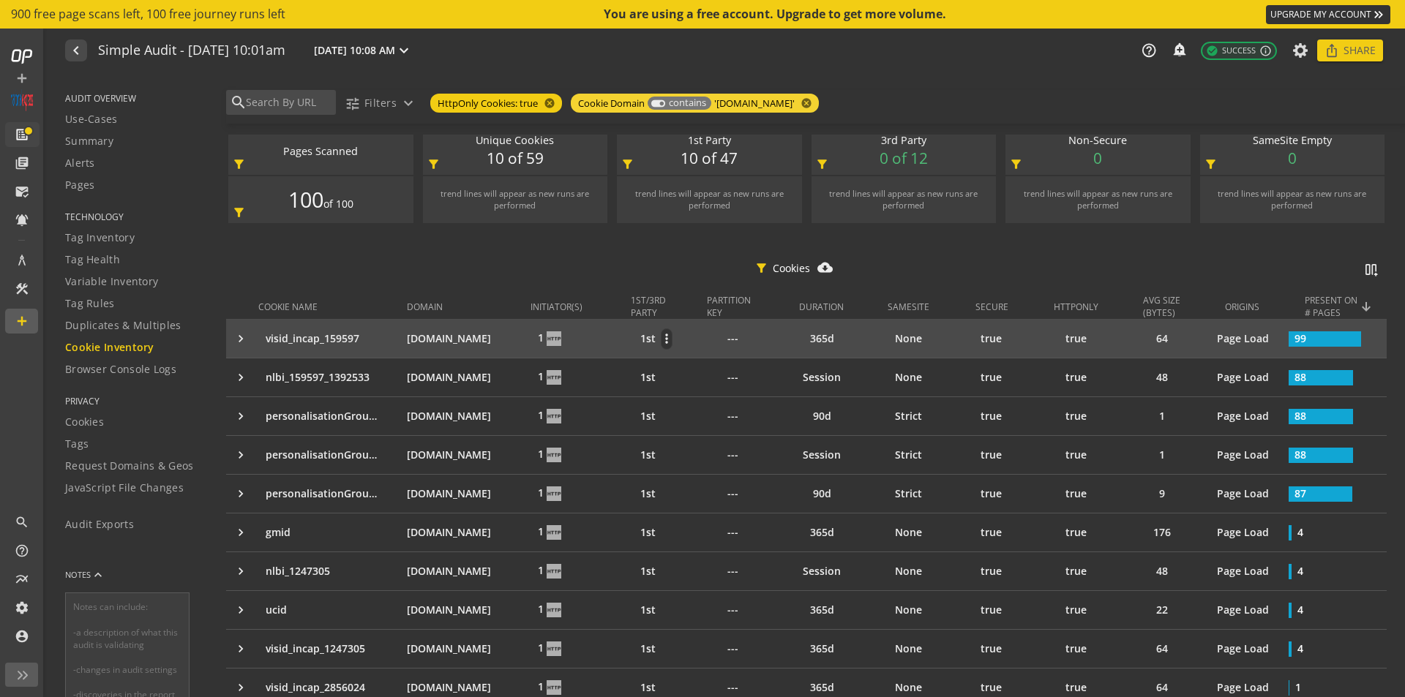
scroll to position [0, 0]
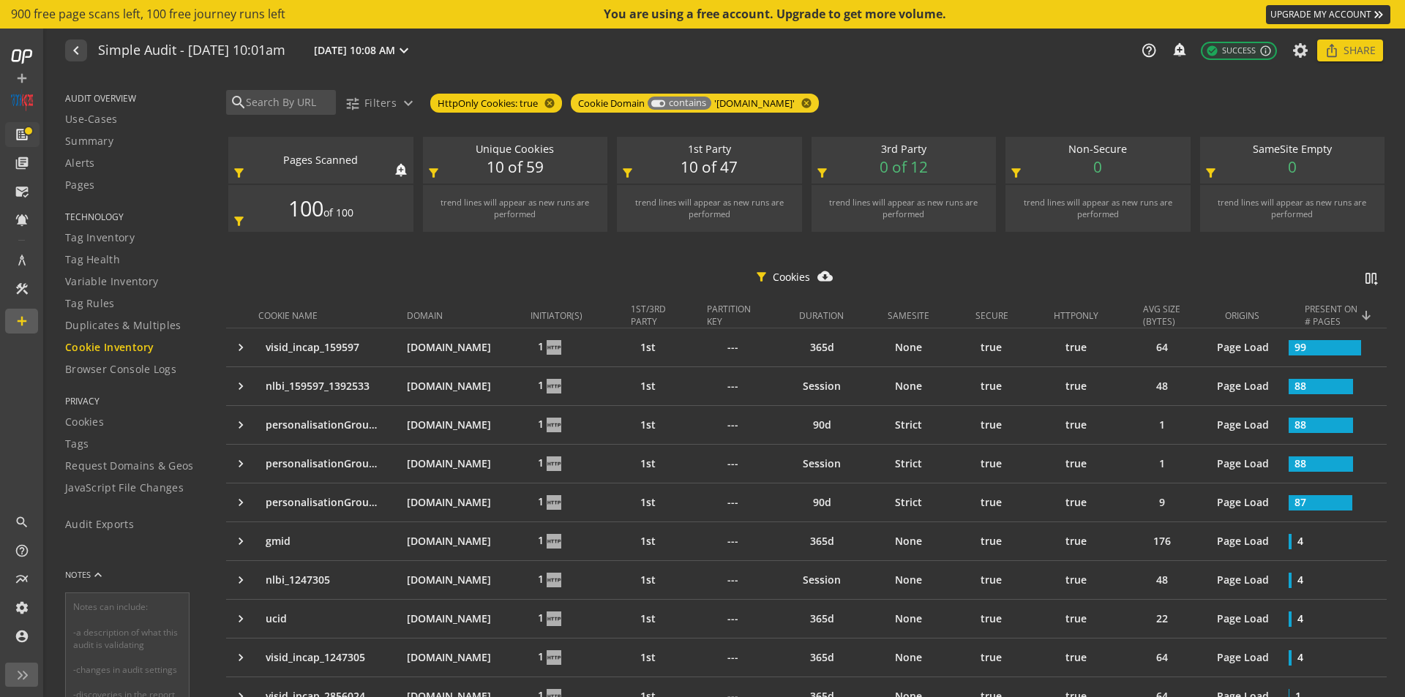
click at [316, 160] on div "Pages Scanned" at bounding box center [321, 160] width 171 height 15
click at [93, 422] on span "Cookies" at bounding box center [84, 422] width 39 height 15
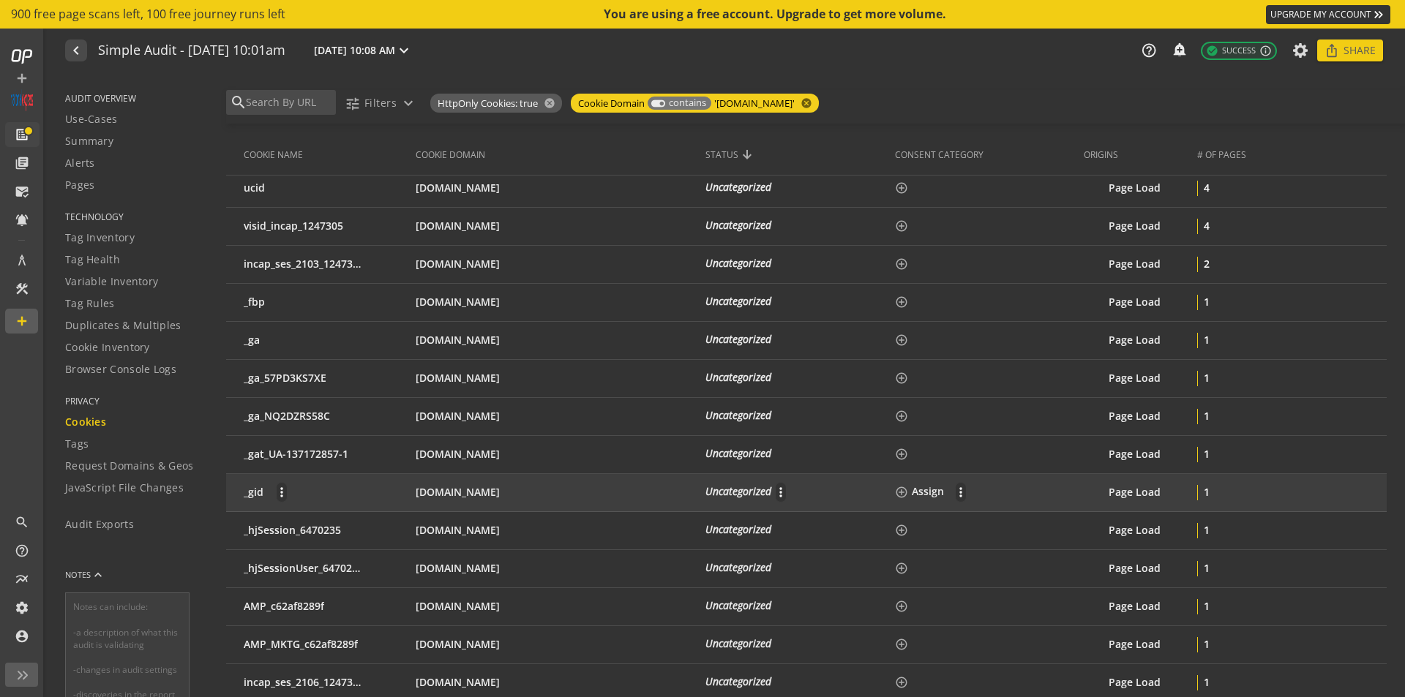
scroll to position [1171, 0]
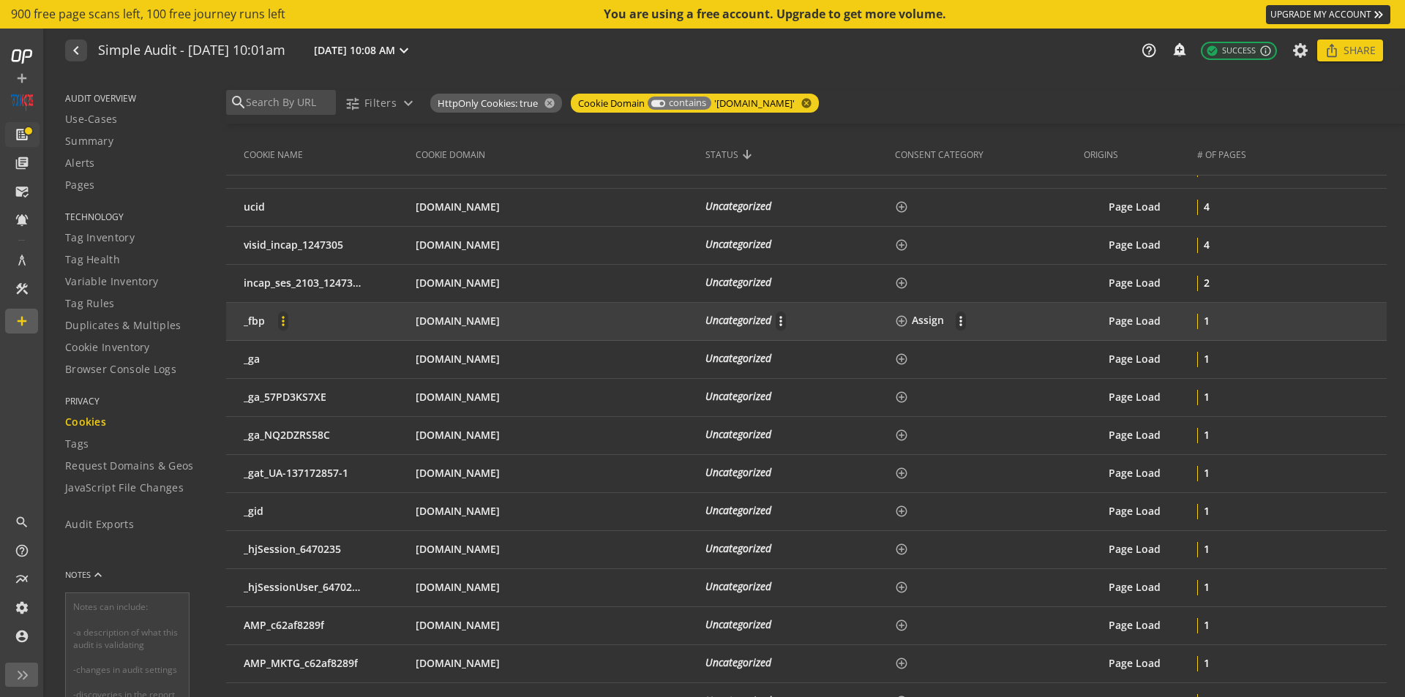
click at [283, 321] on mat-icon "more_vert" at bounding box center [283, 321] width 10 height 15
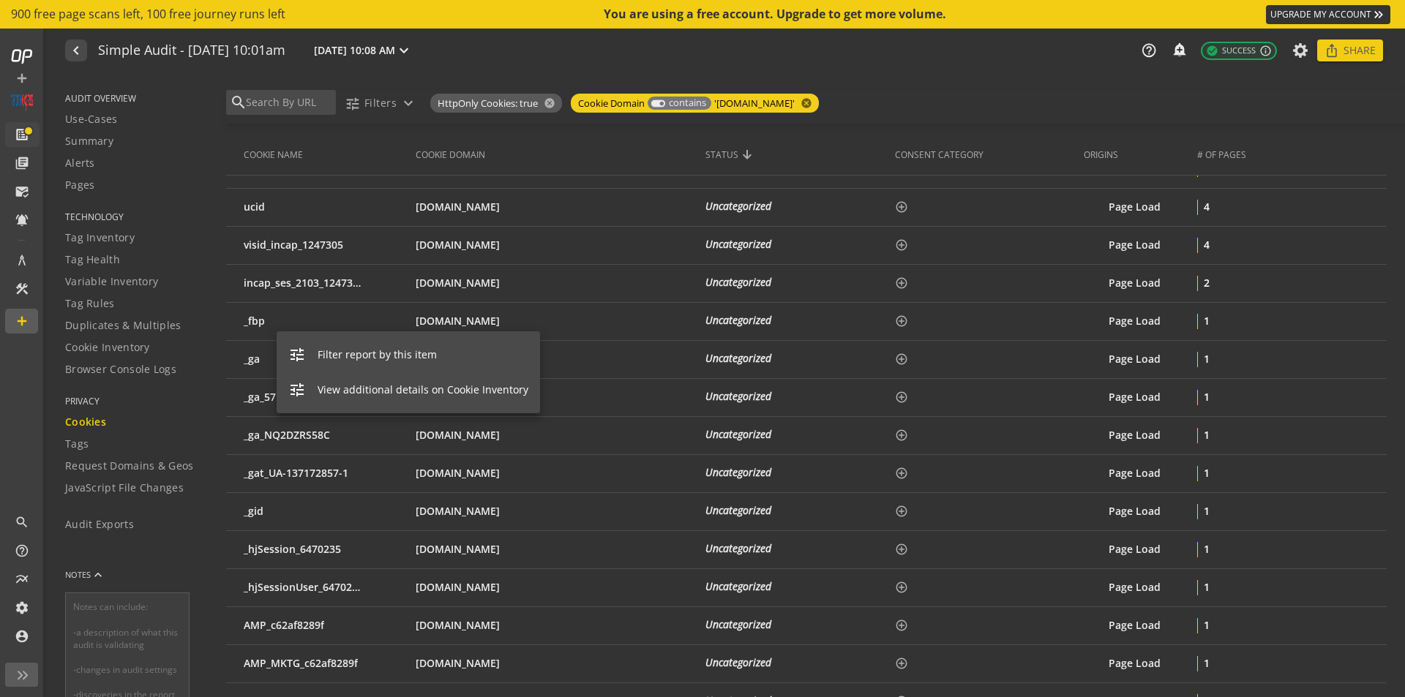
click at [375, 358] on span "Filter report by this item" at bounding box center [423, 355] width 211 height 15
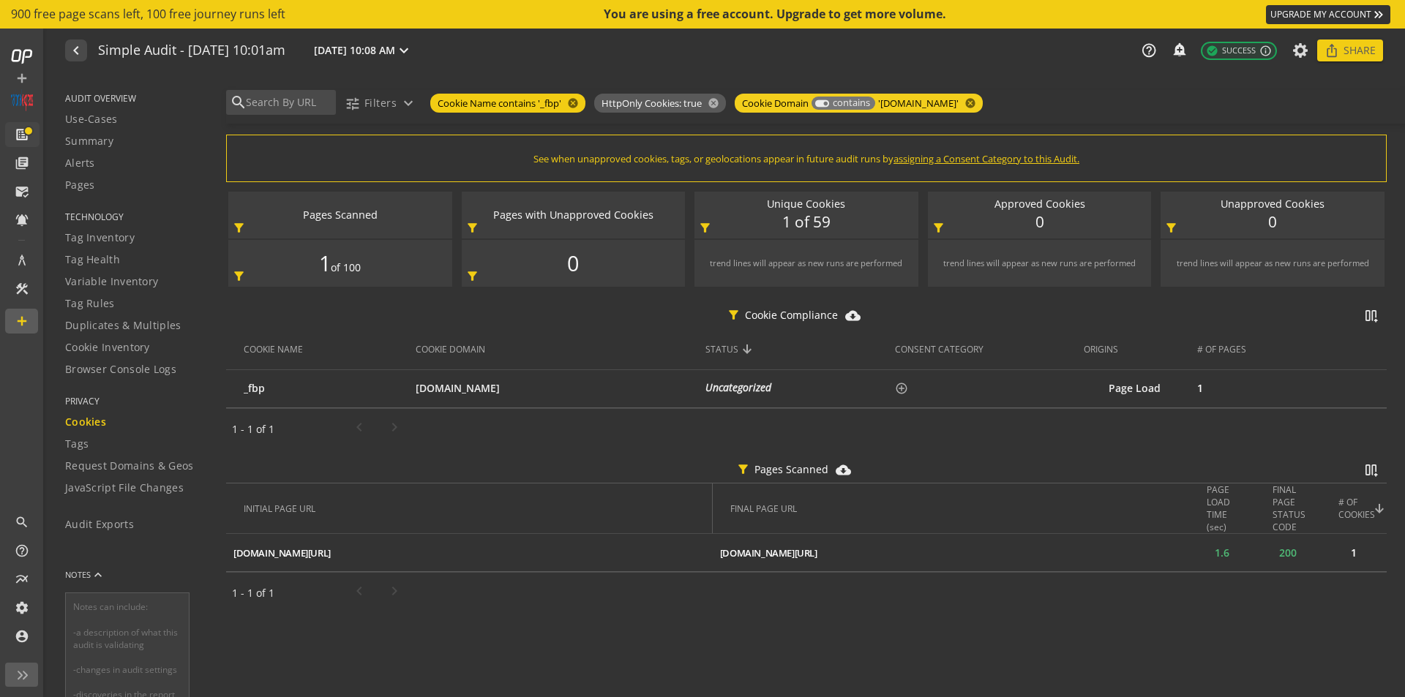
scroll to position [0, 0]
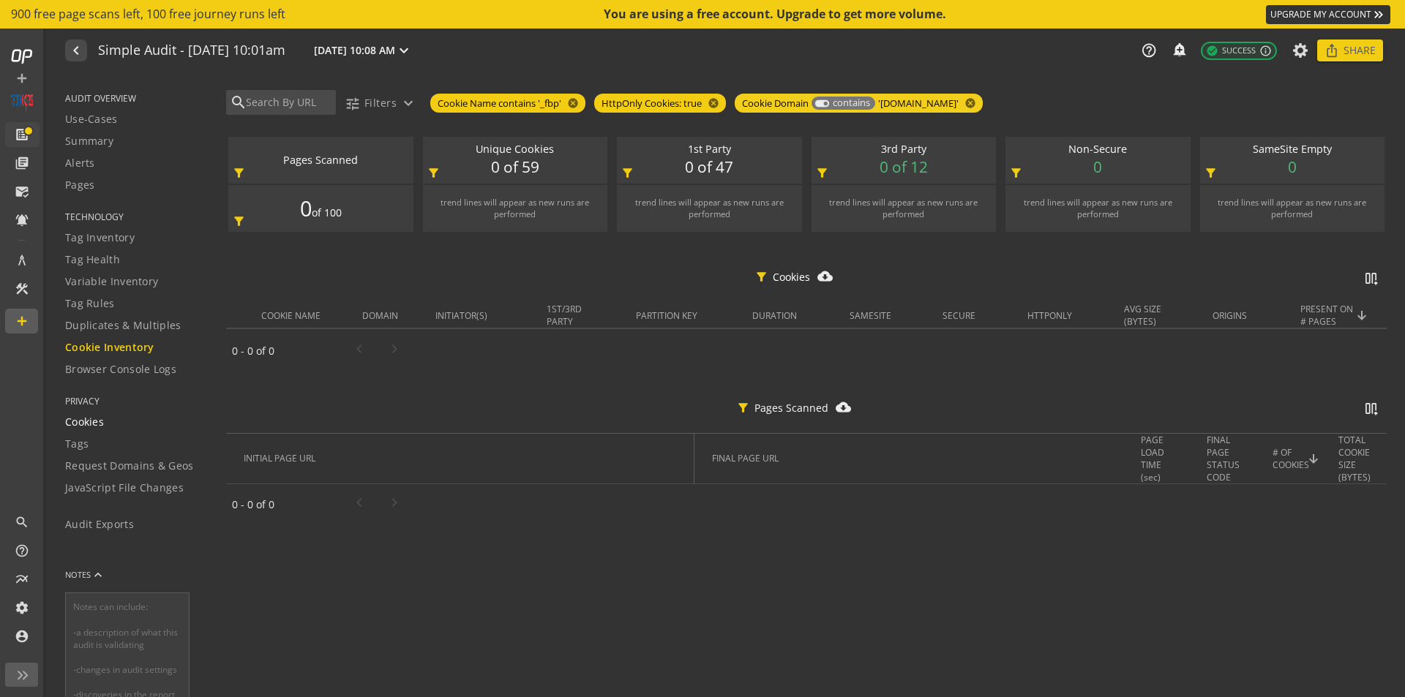
click at [94, 422] on span "Cookies" at bounding box center [84, 422] width 39 height 15
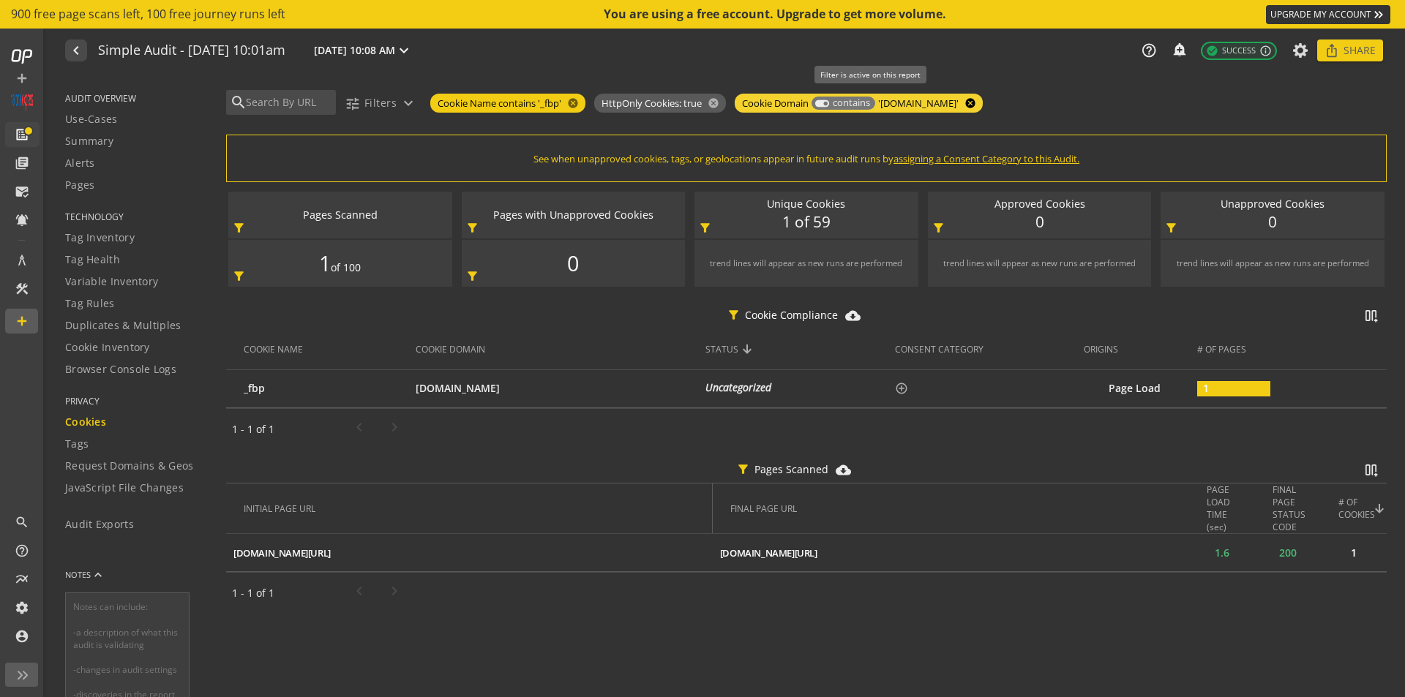
click at [979, 103] on mat-icon "cancel" at bounding box center [969, 103] width 20 height 12
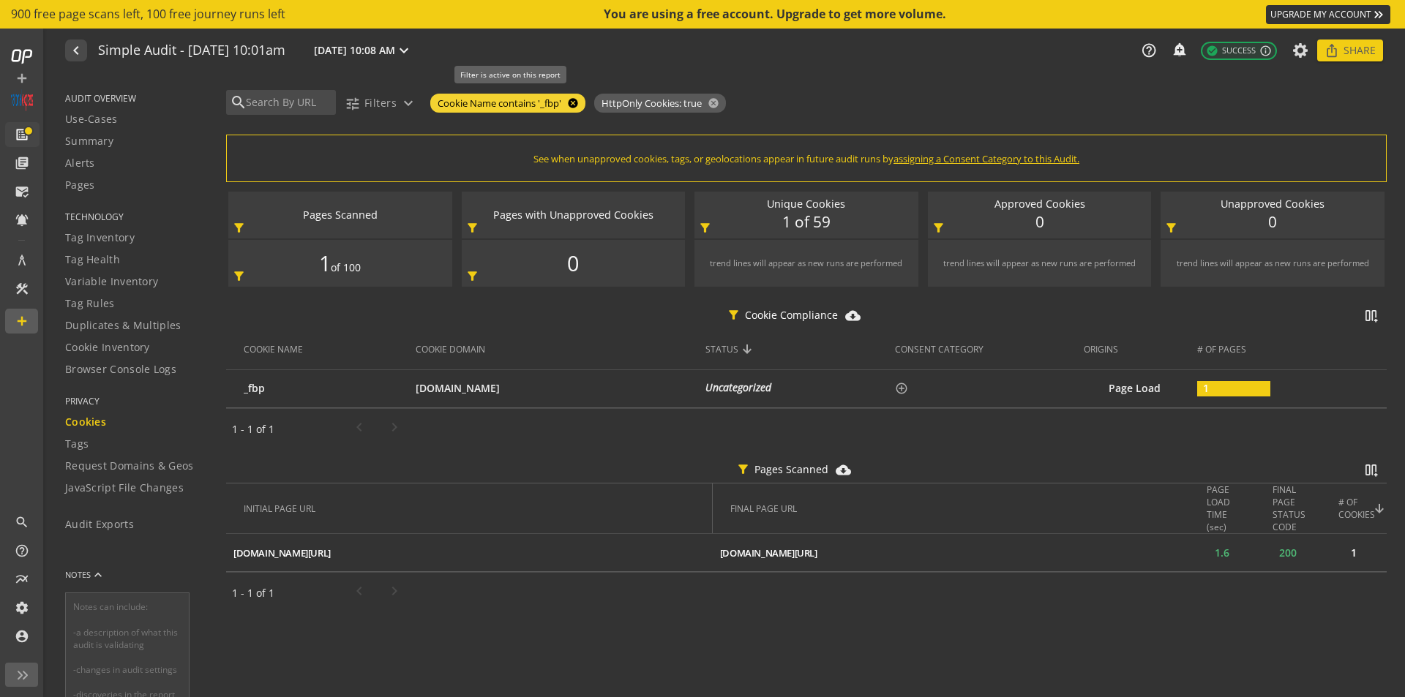
click at [573, 104] on mat-icon "cancel" at bounding box center [571, 103] width 20 height 12
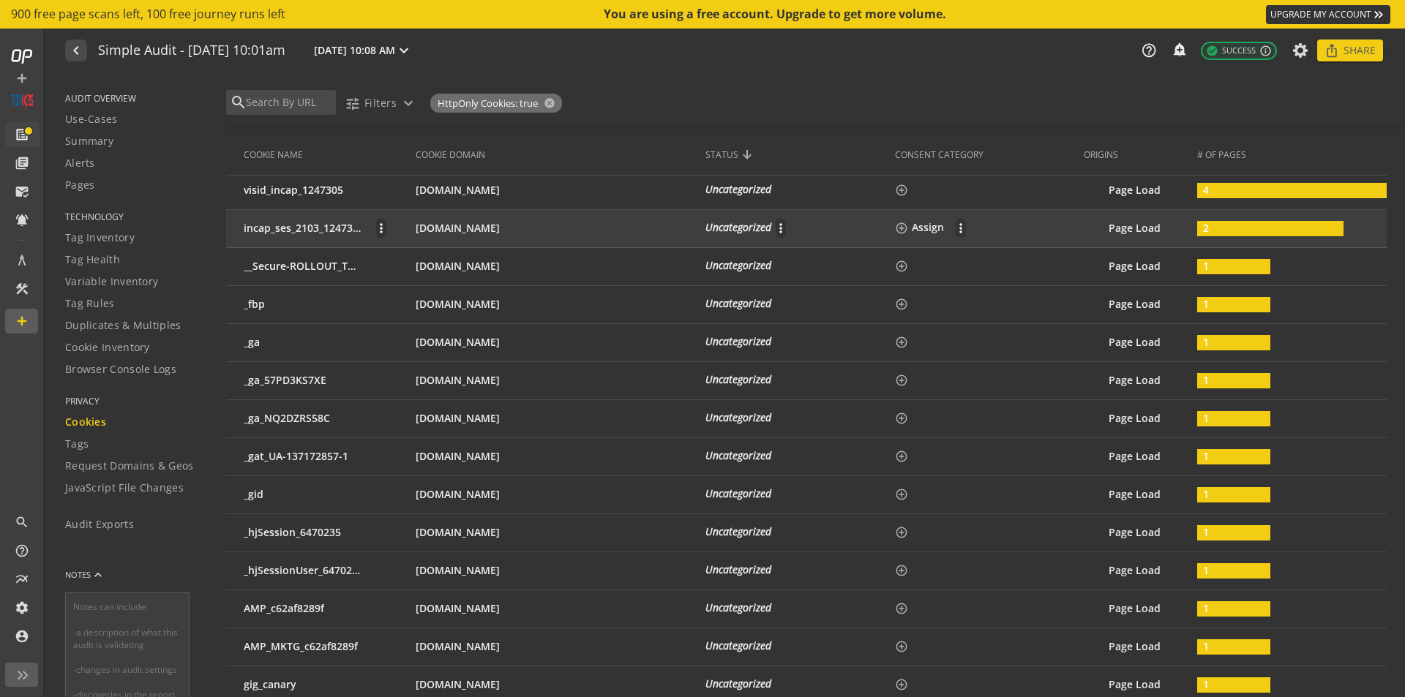
scroll to position [1464, 0]
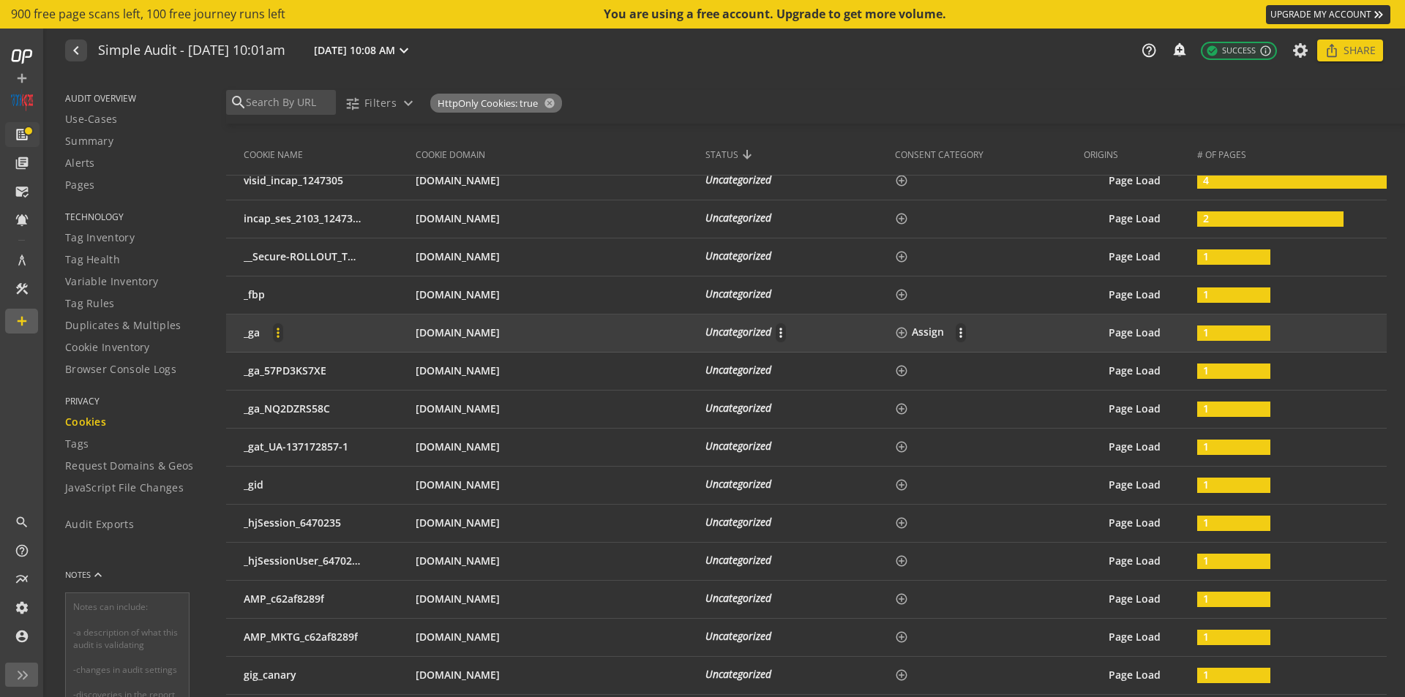
click at [278, 334] on mat-icon "more_vert" at bounding box center [278, 333] width 10 height 15
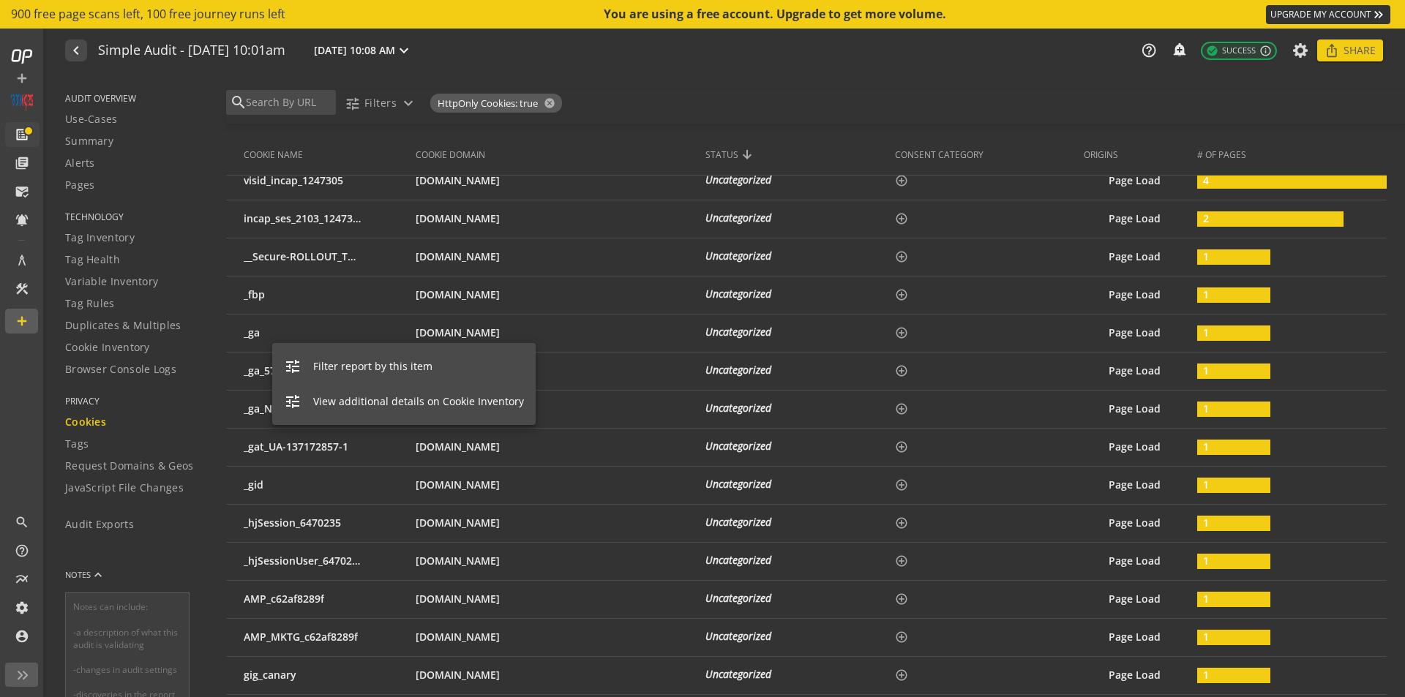
click at [345, 367] on span "Filter report by this item" at bounding box center [418, 366] width 211 height 15
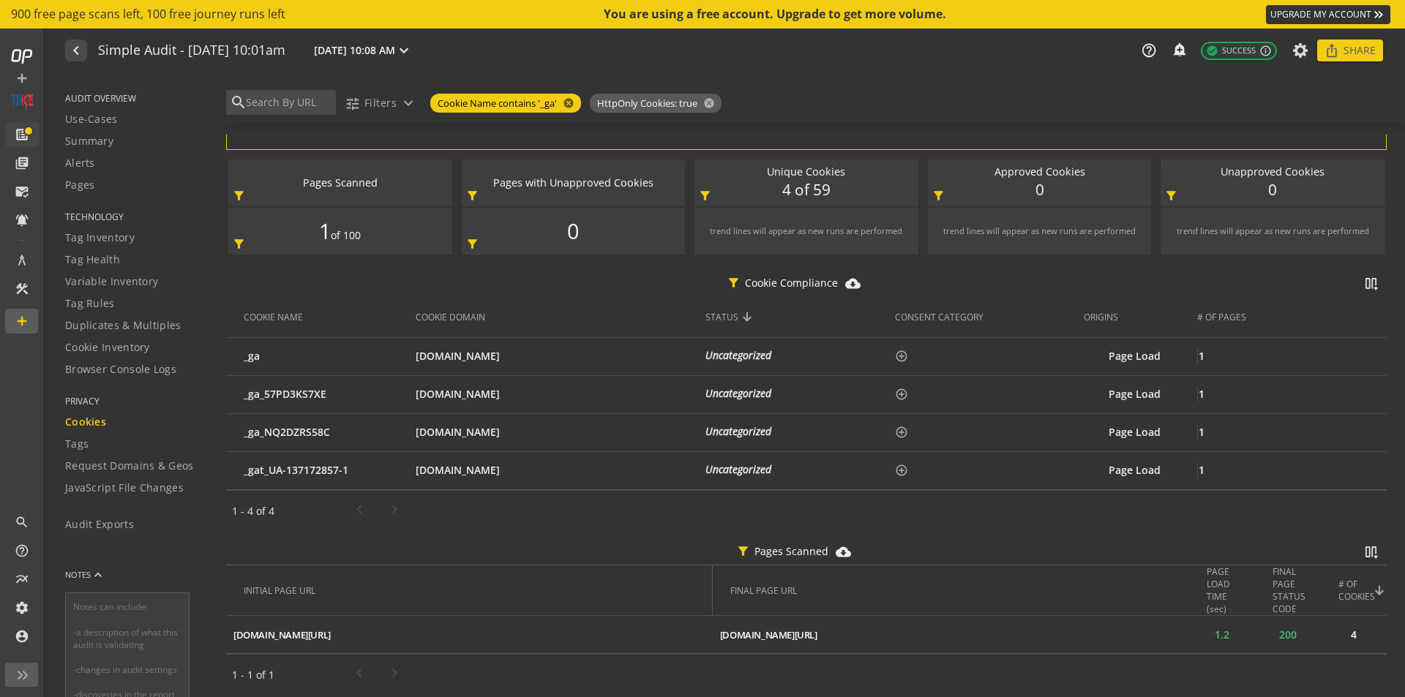
scroll to position [32, 0]
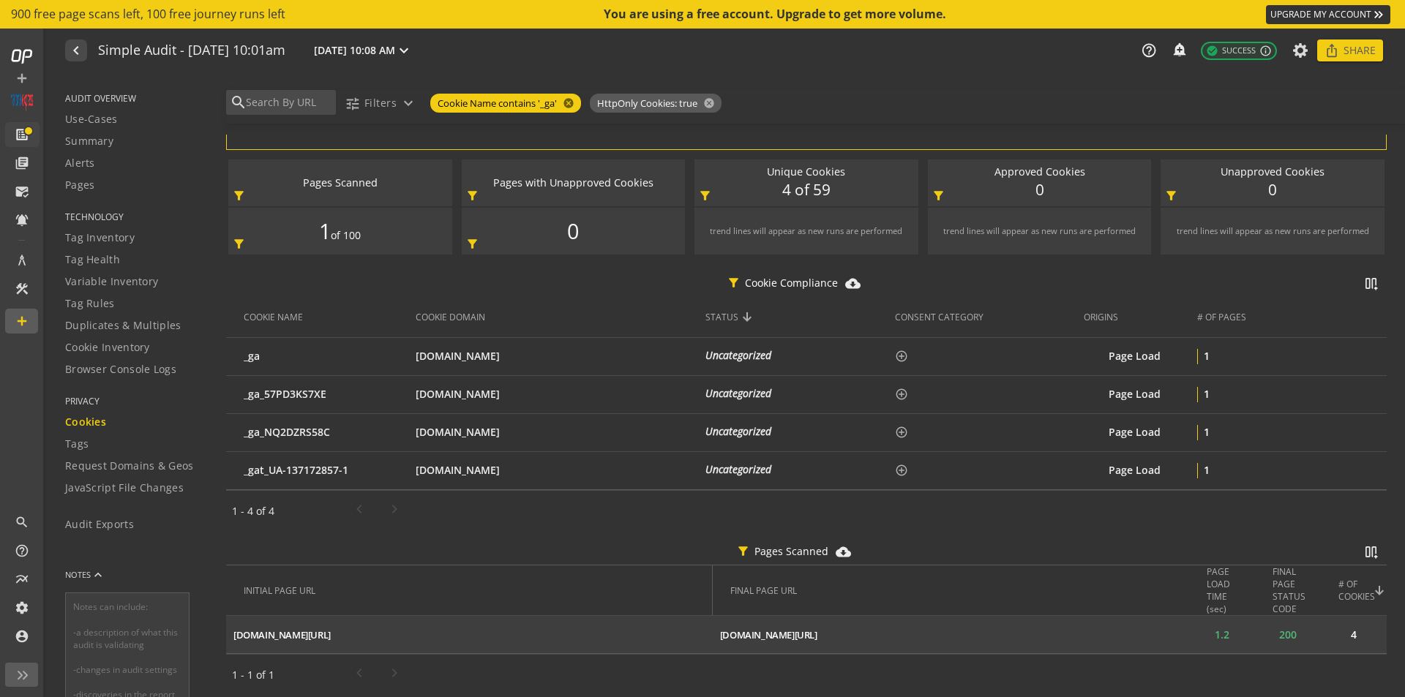
drag, startPoint x: 366, startPoint y: 641, endPoint x: 231, endPoint y: 637, distance: 135.5
click at [231, 637] on td "[DOMAIN_NAME][URL] ios_share" at bounding box center [469, 635] width 487 height 38
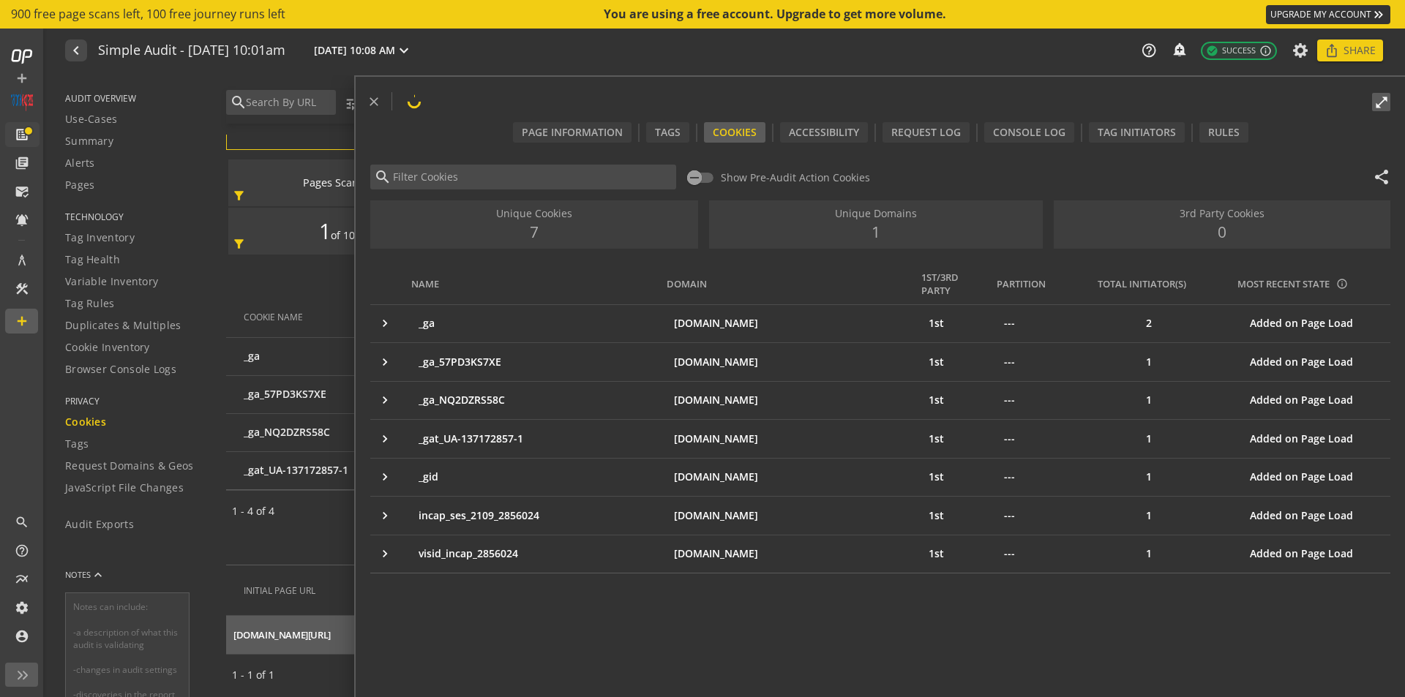
copy div "[DOMAIN_NAME][URL]"
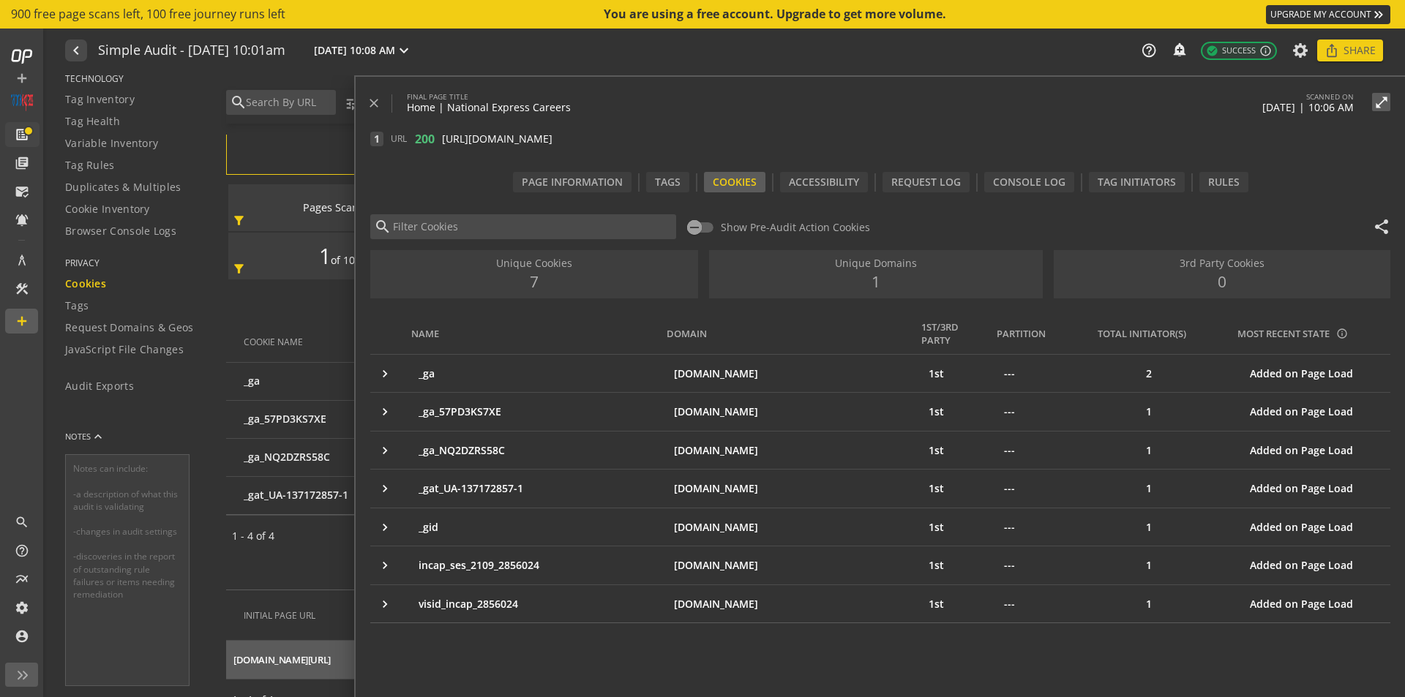
scroll to position [0, 0]
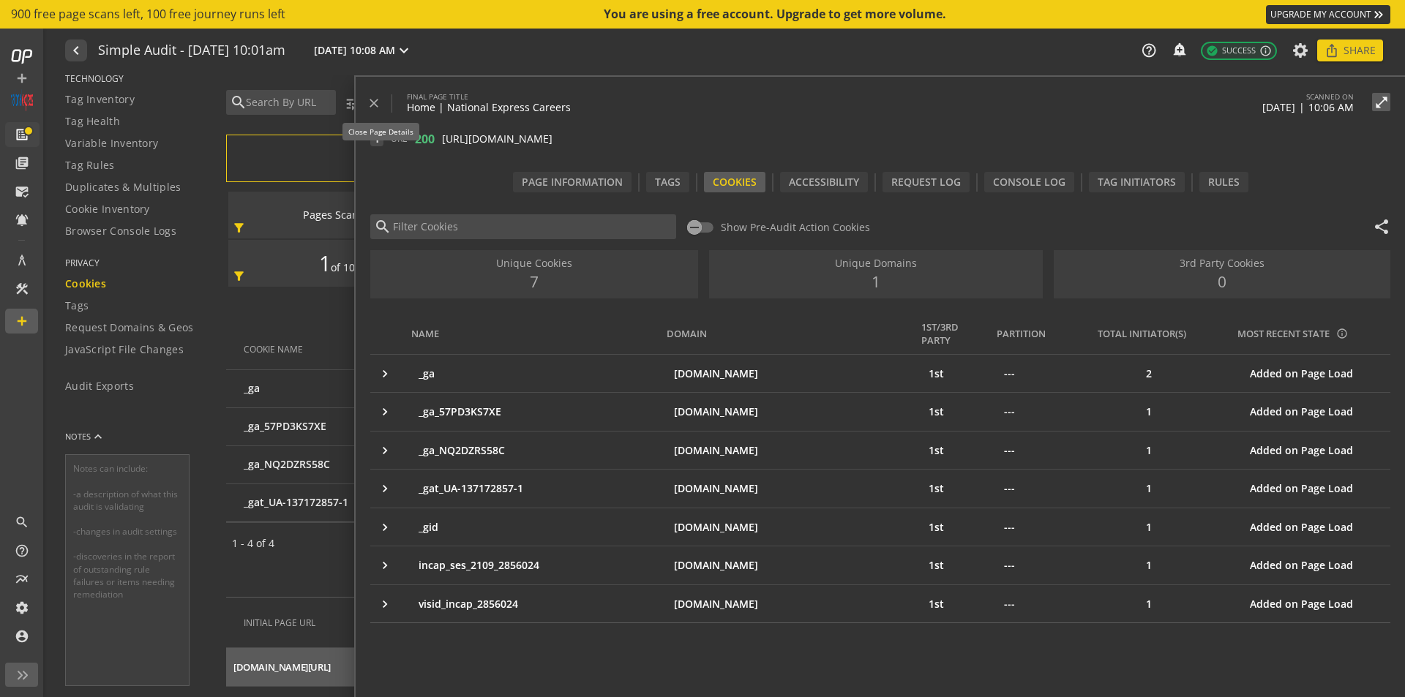
drag, startPoint x: 368, startPoint y: 100, endPoint x: 380, endPoint y: 105, distance: 13.1
click at [368, 100] on mat-icon "close" at bounding box center [374, 103] width 15 height 15
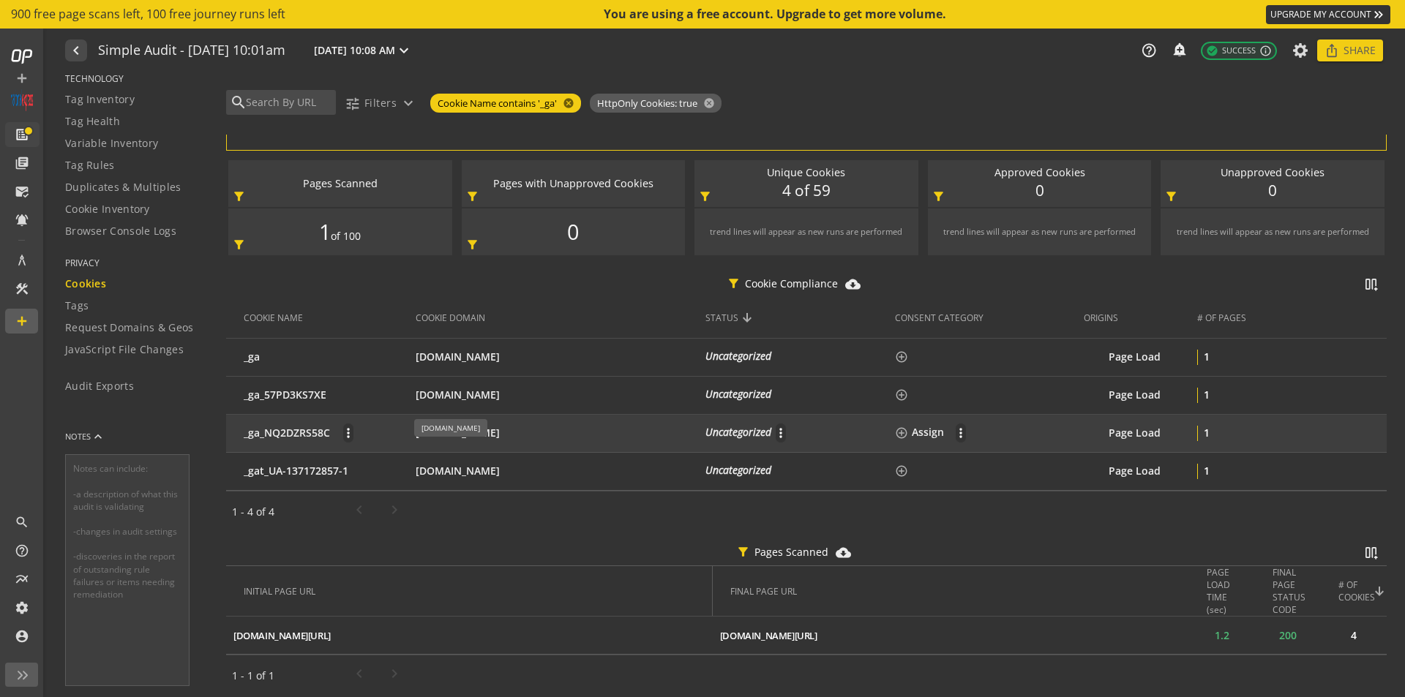
scroll to position [32, 0]
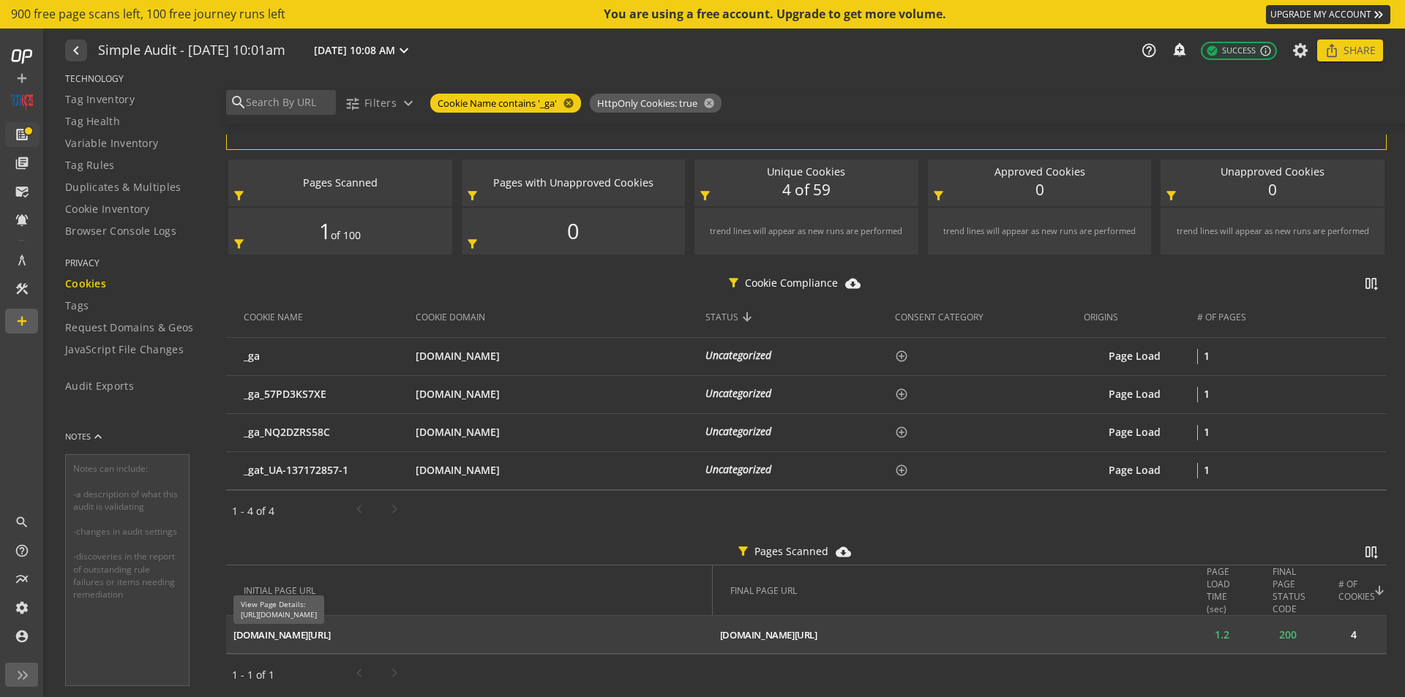
click at [331, 639] on div "[DOMAIN_NAME][URL]" at bounding box center [281, 636] width 97 height 14
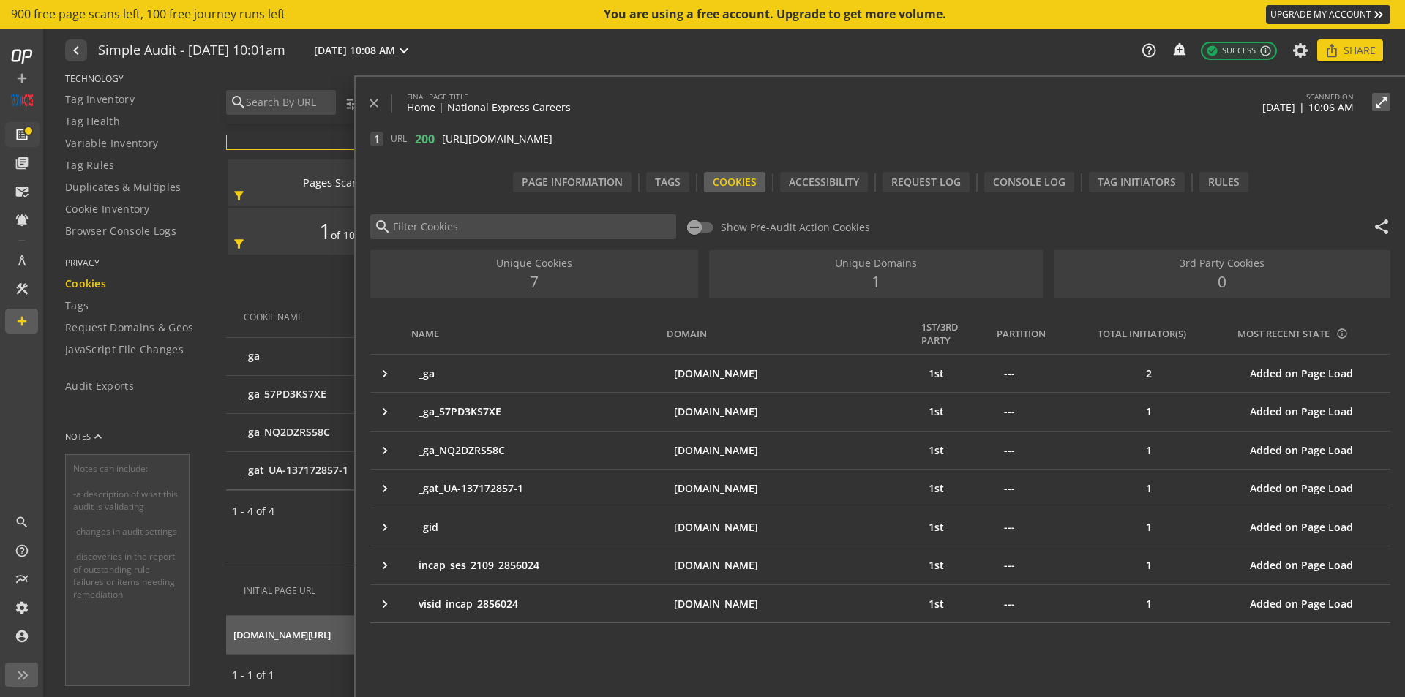
click at [375, 105] on mat-icon "close" at bounding box center [374, 103] width 15 height 15
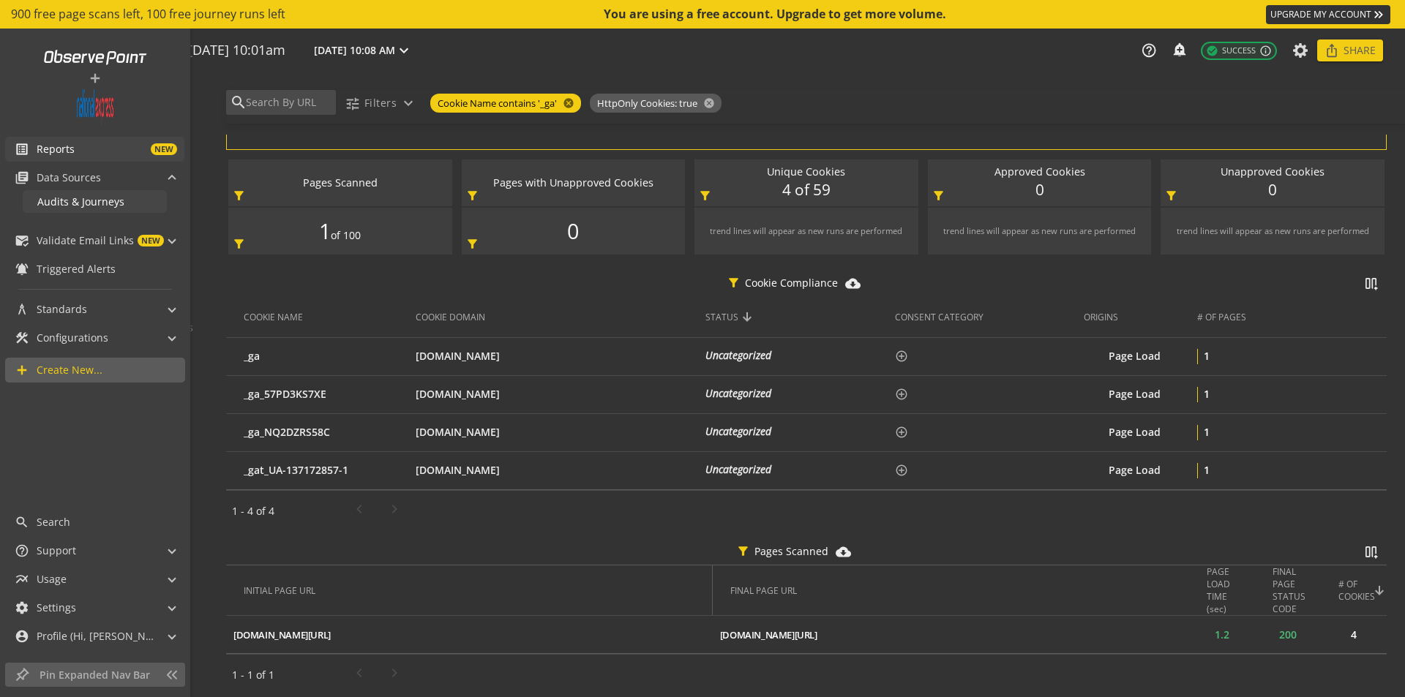
click at [91, 203] on span "Audits & Journeys" at bounding box center [80, 202] width 87 height 14
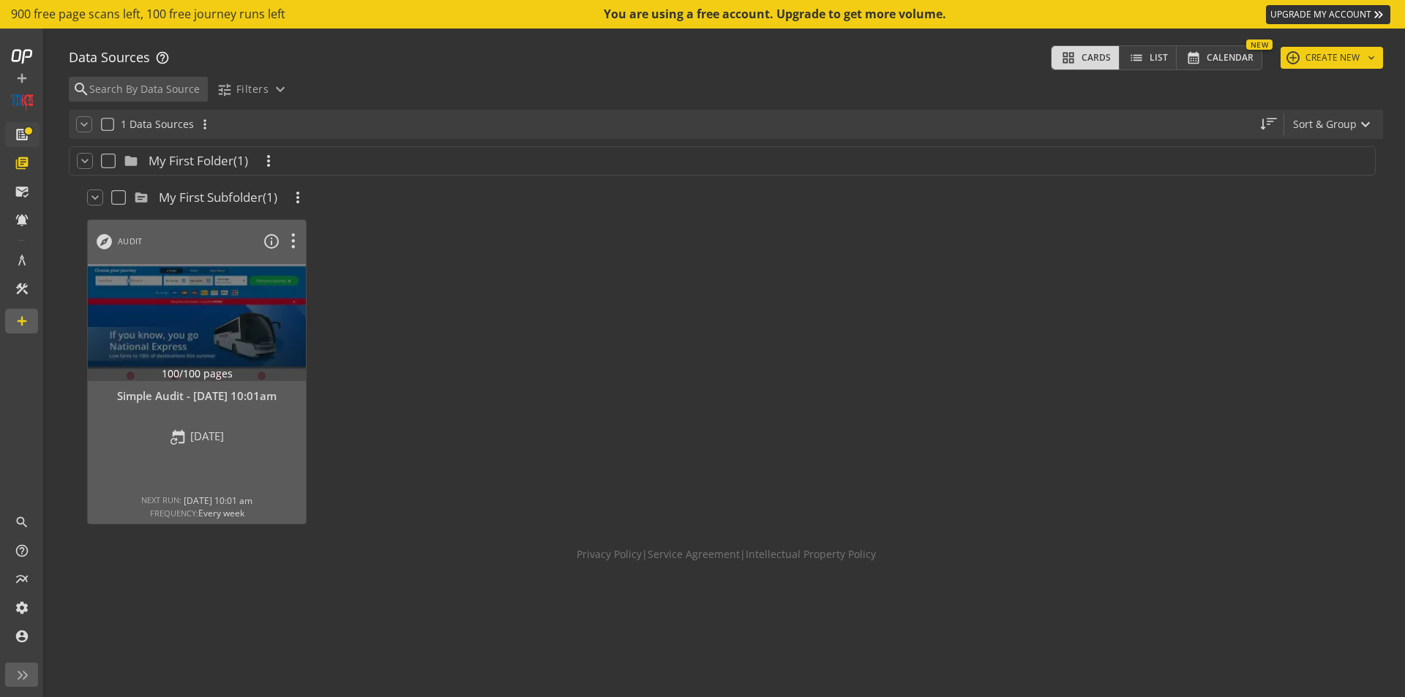
click at [189, 10] on span "900 free page scans left, 100 free journey runs left" at bounding box center [148, 14] width 274 height 17
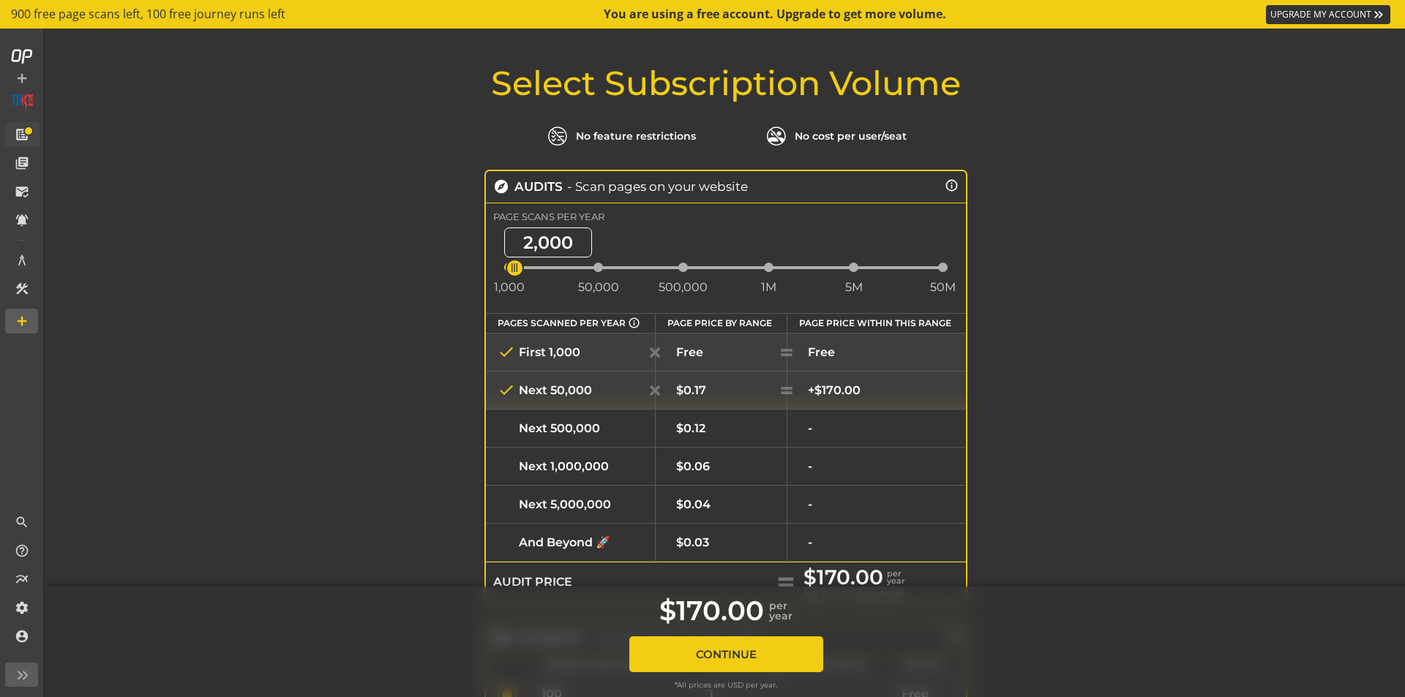
click at [1135, 441] on div "Select Subscription Volume No feature restrictions No cost per user/seat explor…" at bounding box center [726, 602] width 1358 height 1074
click at [1268, 171] on div "Select Subscription Volume No feature restrictions No cost per user/seat explor…" at bounding box center [726, 602] width 1358 height 1074
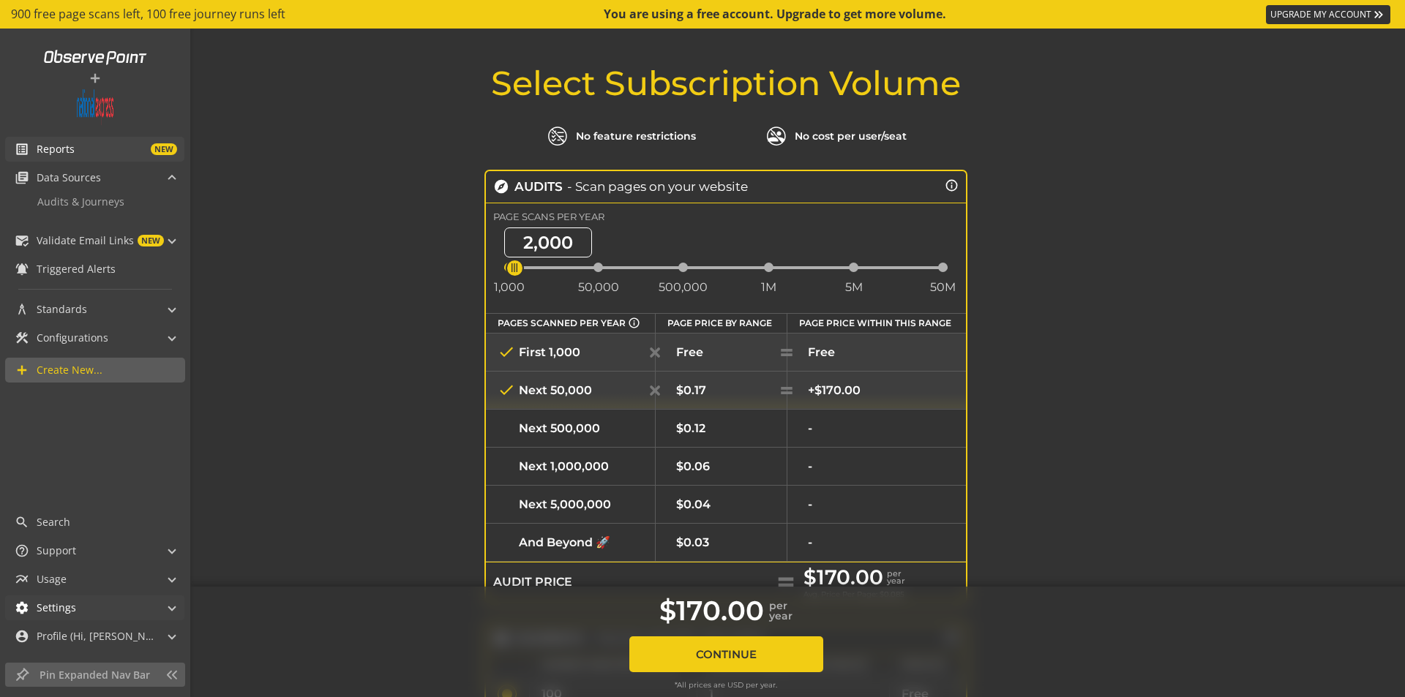
click at [135, 605] on mat-panel-title "settings Settings" at bounding box center [86, 608] width 143 height 25
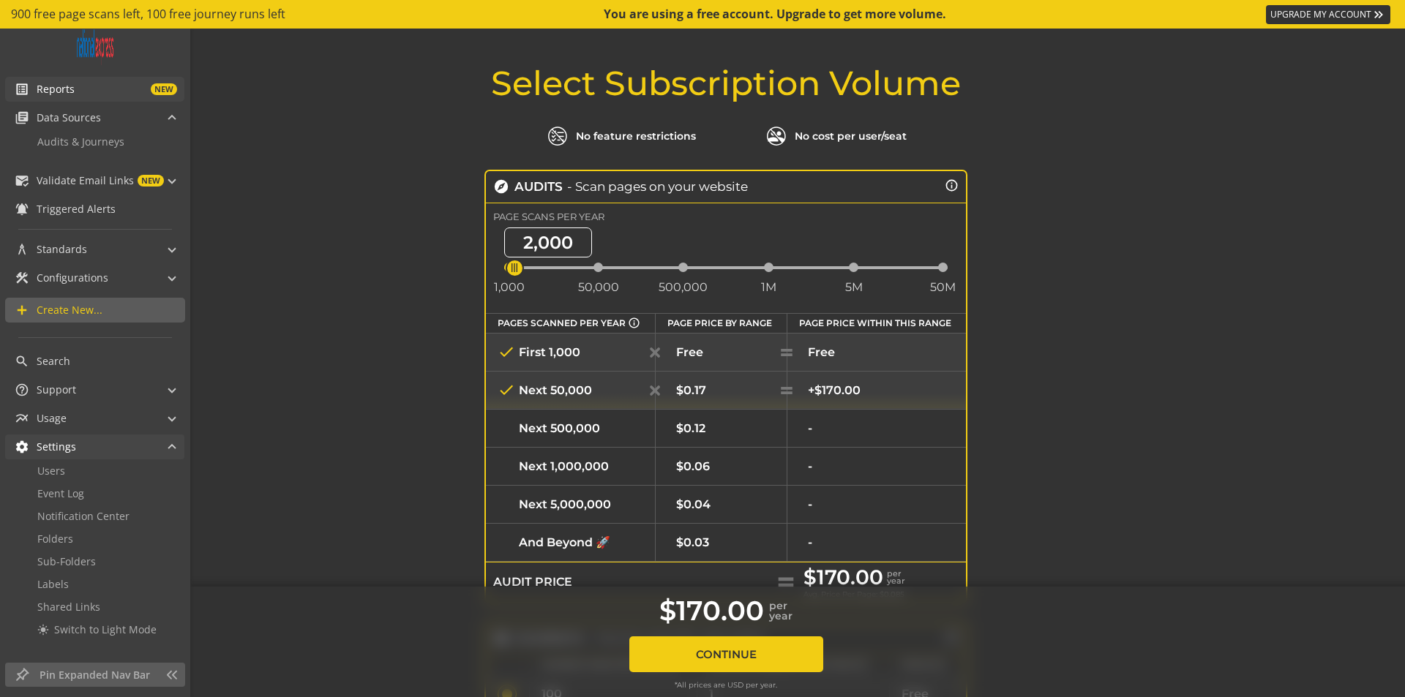
scroll to position [75, 0]
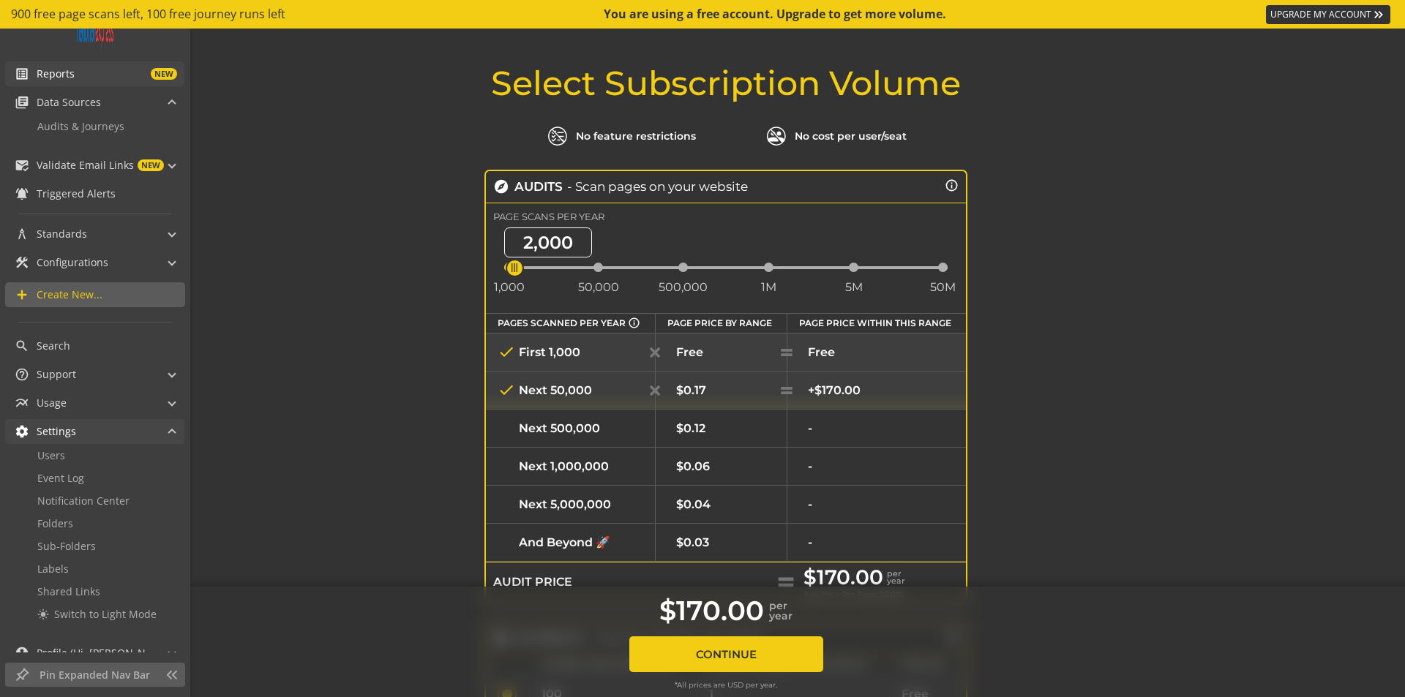
click at [130, 435] on mat-panel-title "settings Settings" at bounding box center [86, 431] width 143 height 25
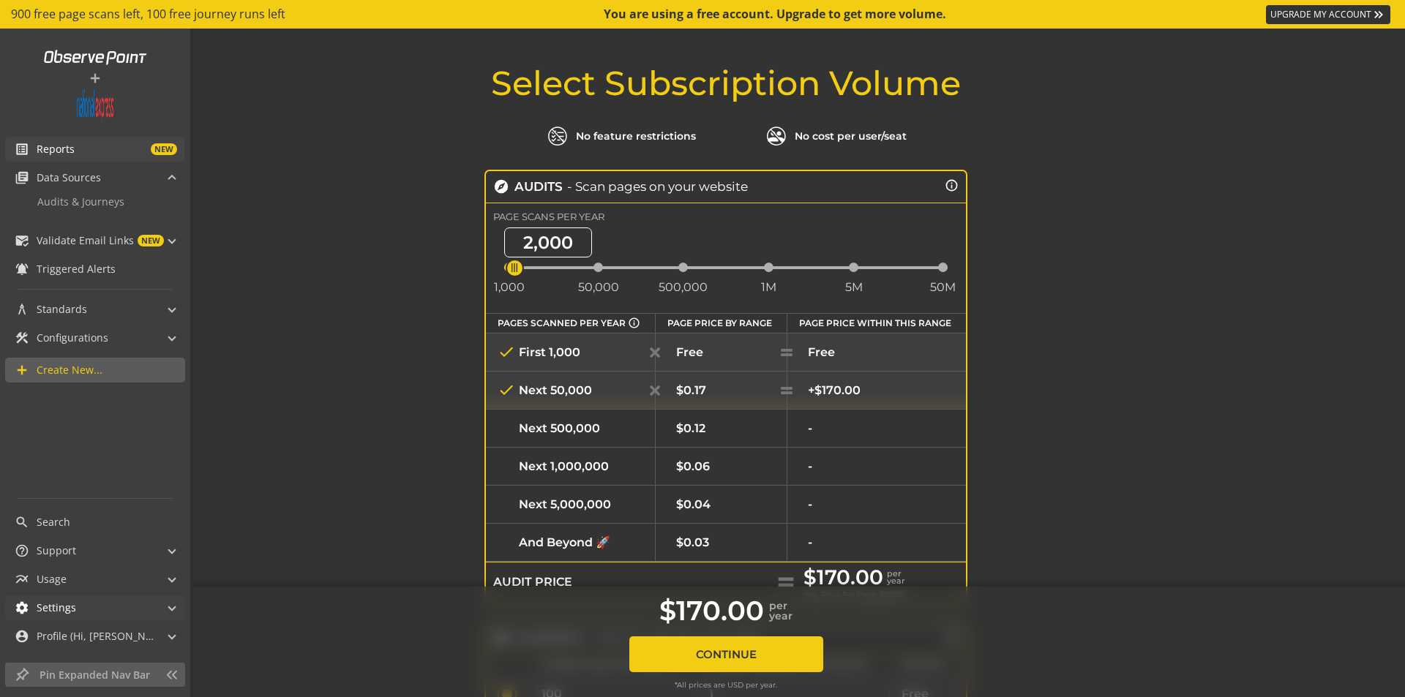
scroll to position [0, 0]
click at [104, 182] on mat-panel-title "library_books Data Sources" at bounding box center [86, 177] width 143 height 25
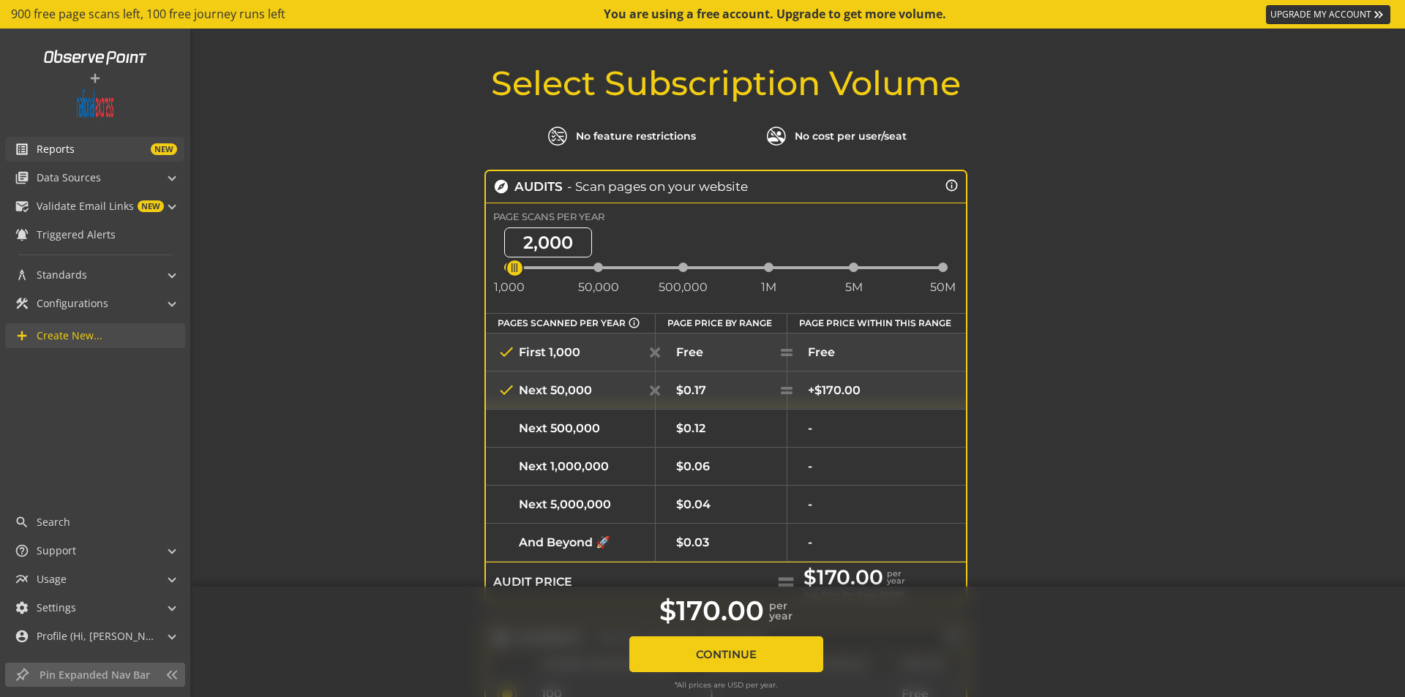
click at [78, 337] on span "Create New..." at bounding box center [70, 336] width 66 height 15
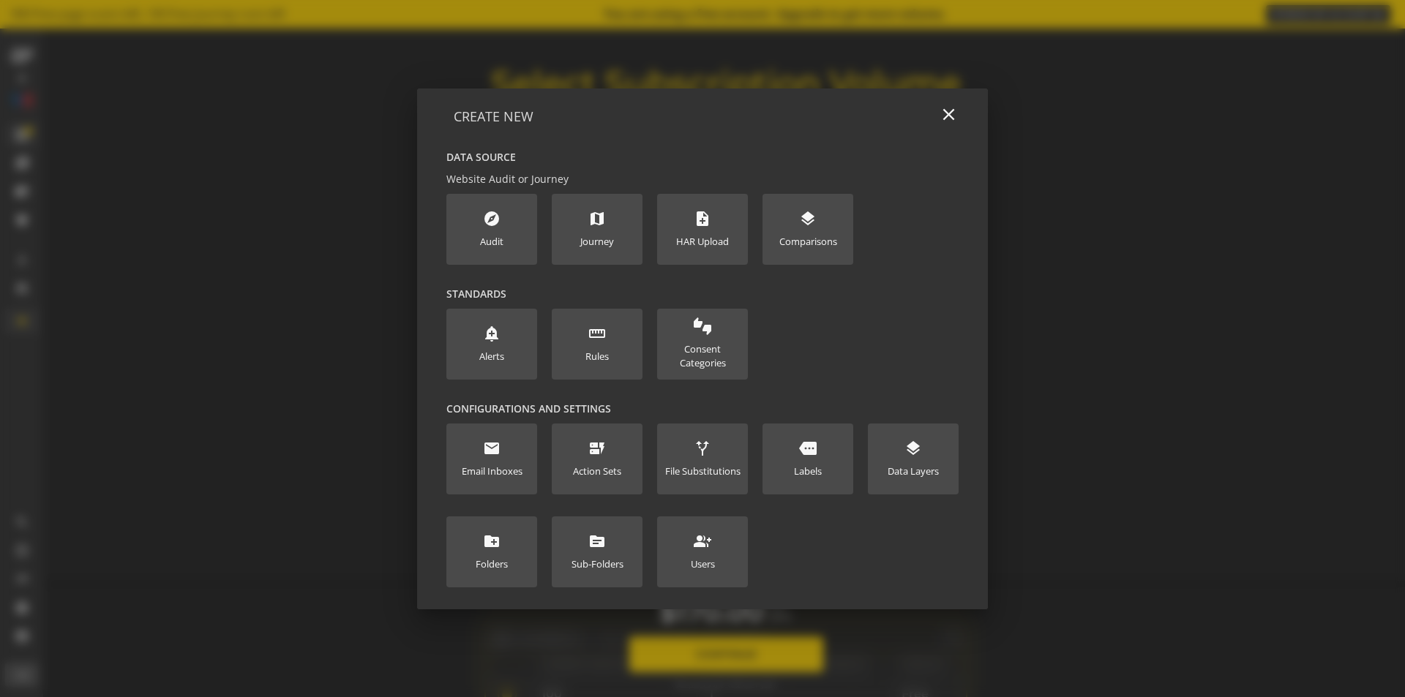
click at [242, 160] on div at bounding box center [702, 348] width 1405 height 697
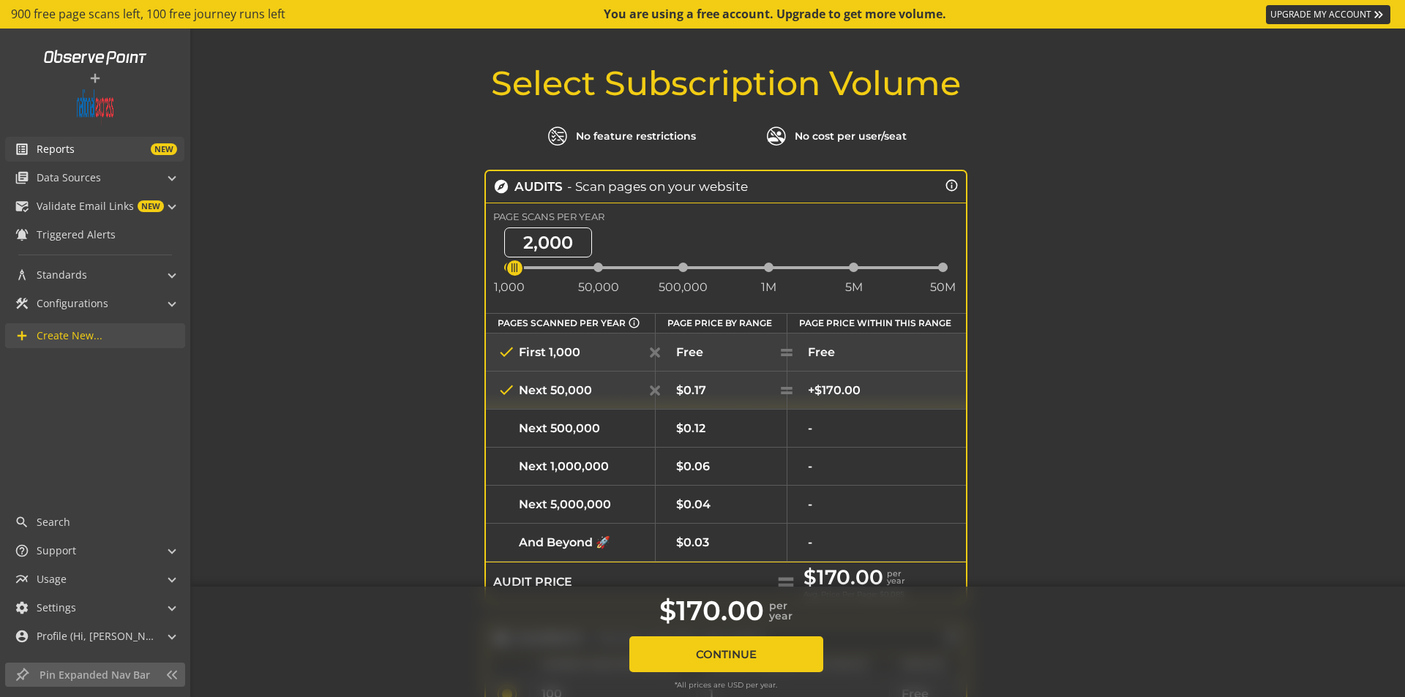
click at [92, 151] on span "NEW" at bounding box center [126, 149] width 102 height 12
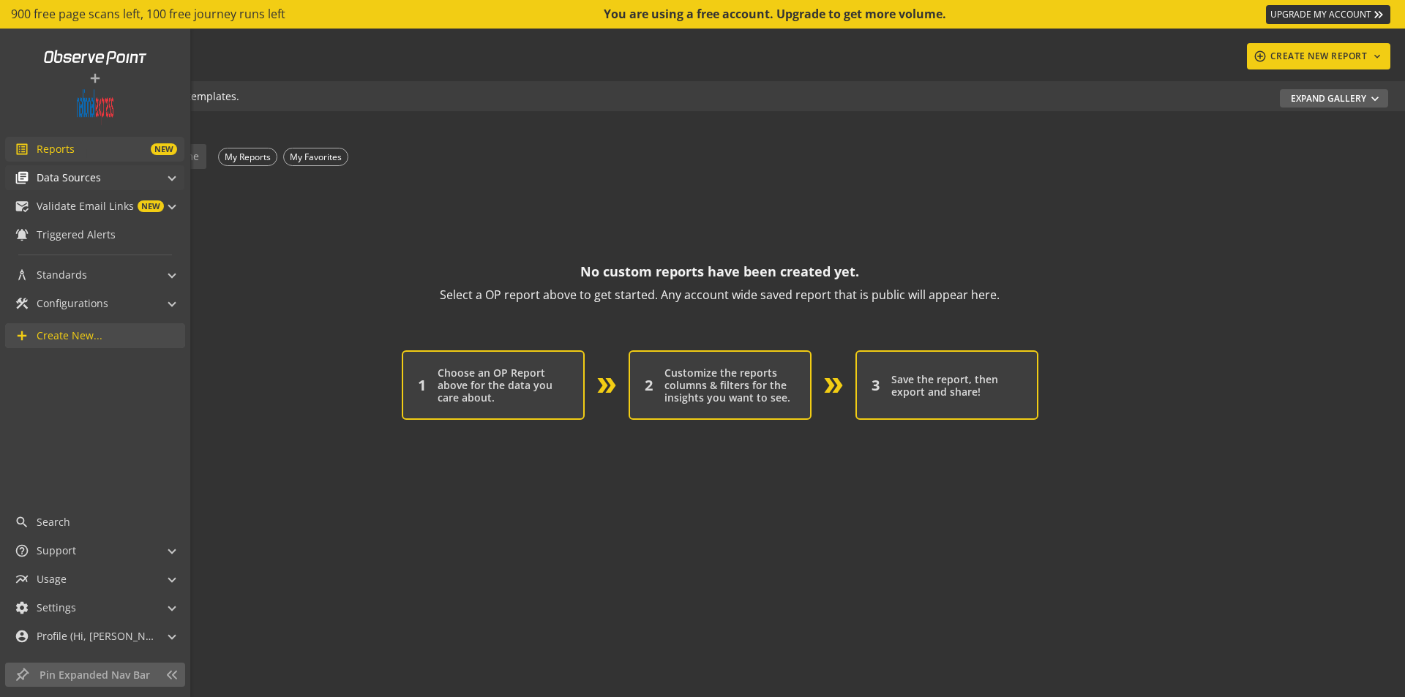
click at [85, 174] on span "Data Sources" at bounding box center [69, 178] width 64 height 15
click at [88, 202] on span "Audits & Journeys" at bounding box center [80, 202] width 87 height 14
click at [55, 202] on span "Audits & Journeys" at bounding box center [80, 202] width 87 height 14
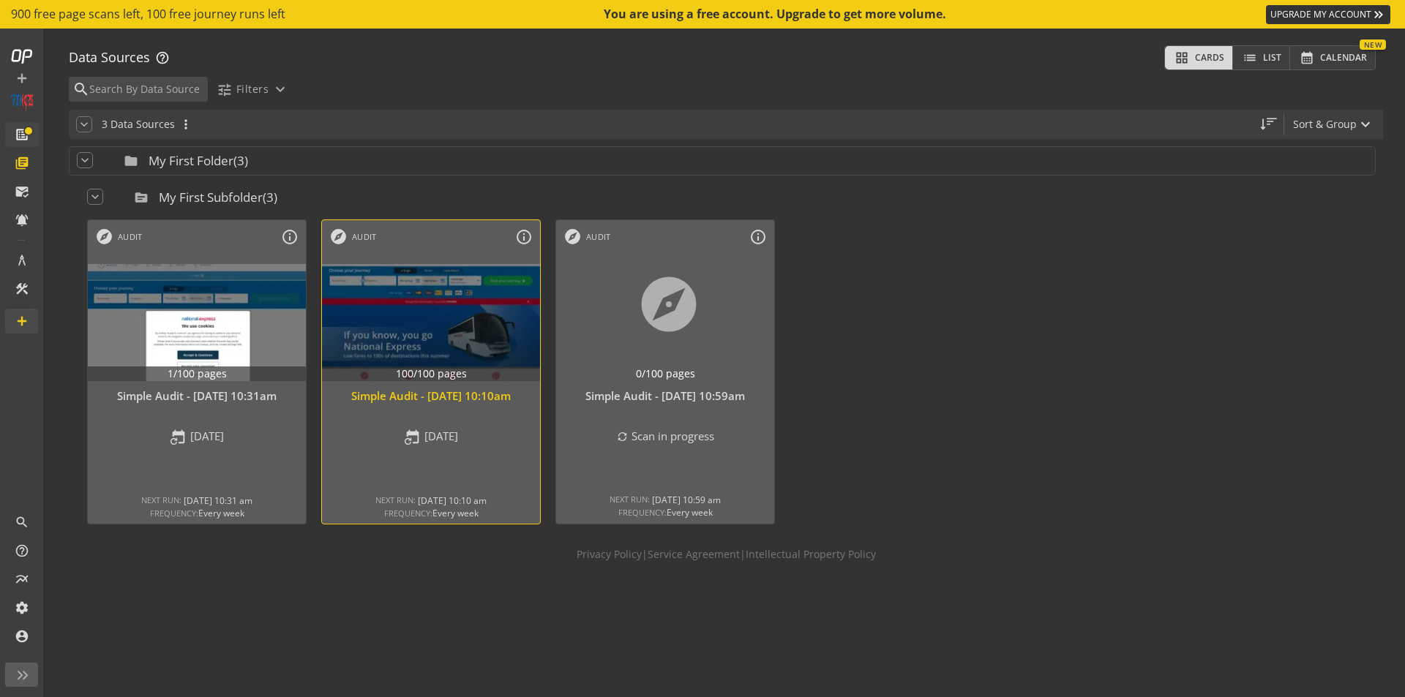
click at [379, 466] on div "0 more expand_more" at bounding box center [431, 467] width 218 height 22
click at [277, 91] on mat-icon "expand_more" at bounding box center [281, 90] width 18 height 18
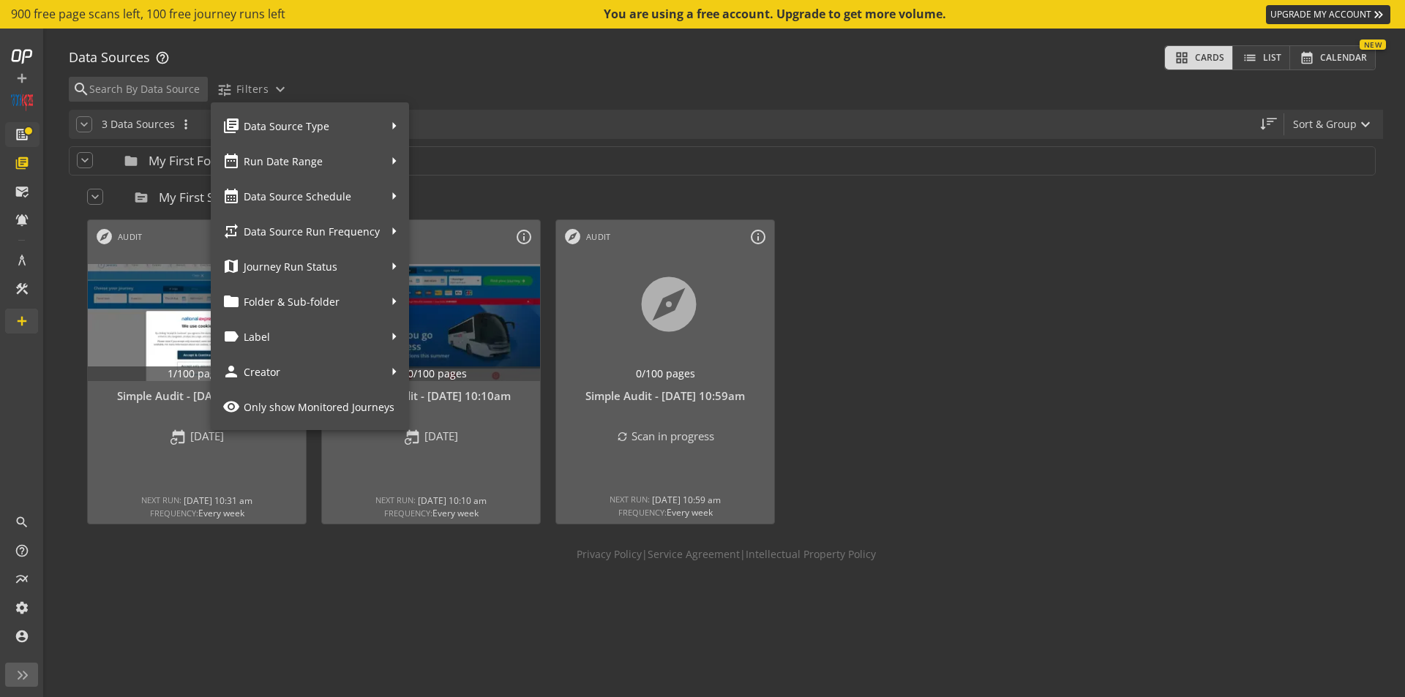
click at [1010, 315] on div at bounding box center [702, 348] width 1405 height 697
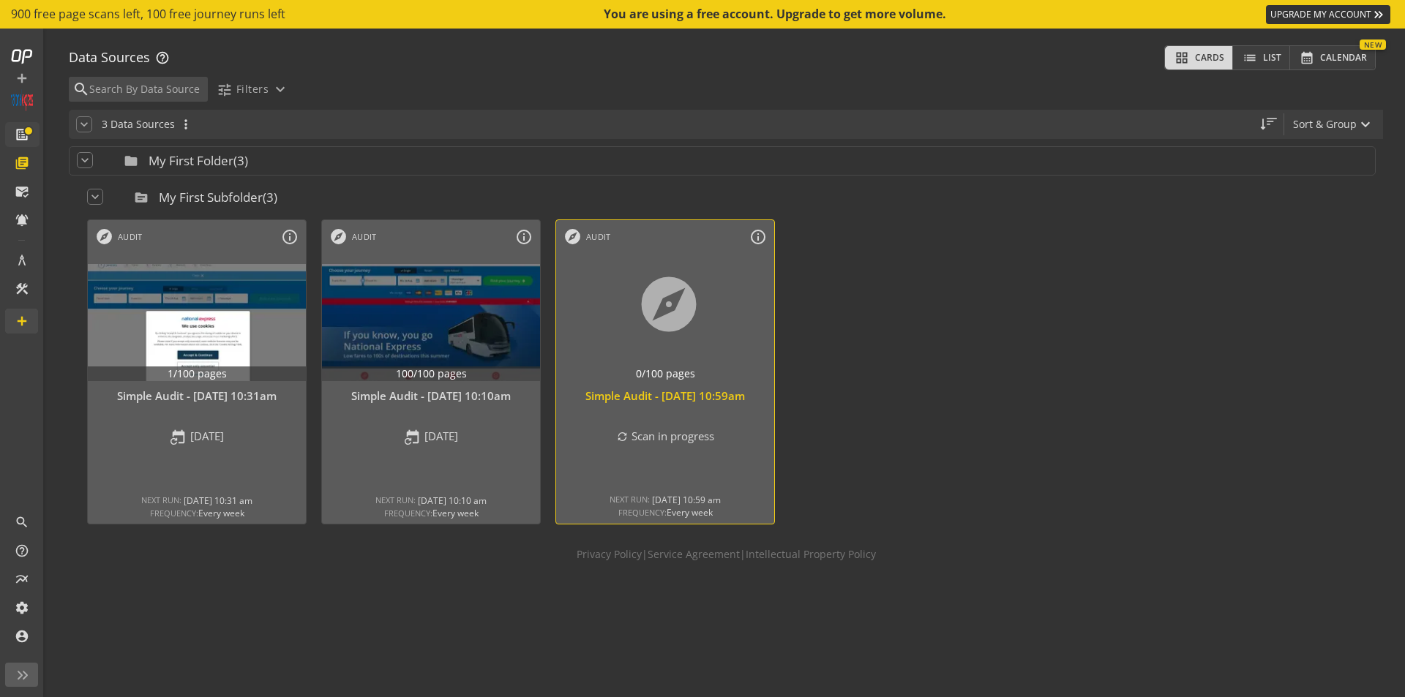
click at [724, 455] on div "0 more expand_more" at bounding box center [665, 466] width 218 height 22
click at [566, 278] on div at bounding box center [665, 322] width 229 height 123
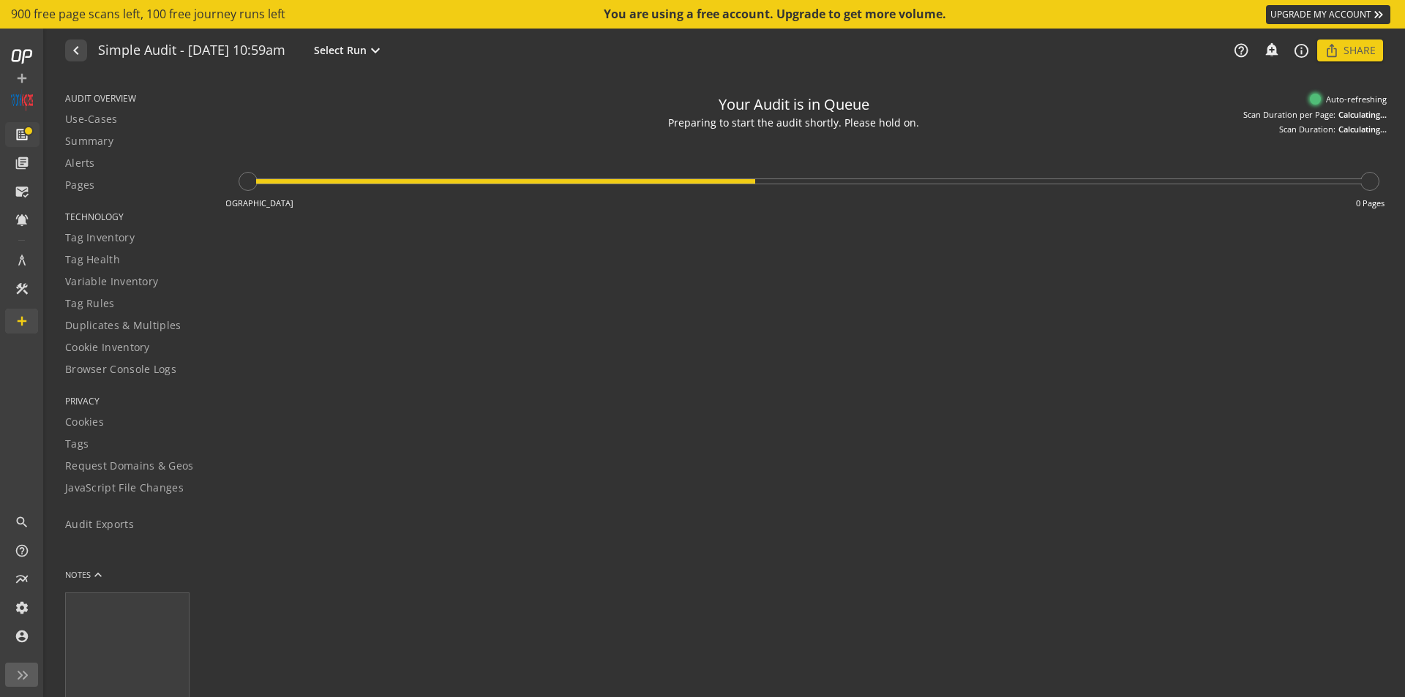
type textarea "Notes can include: -a description of what this audit is validating -changes in …"
